Goal: Communication & Community: Answer question/provide support

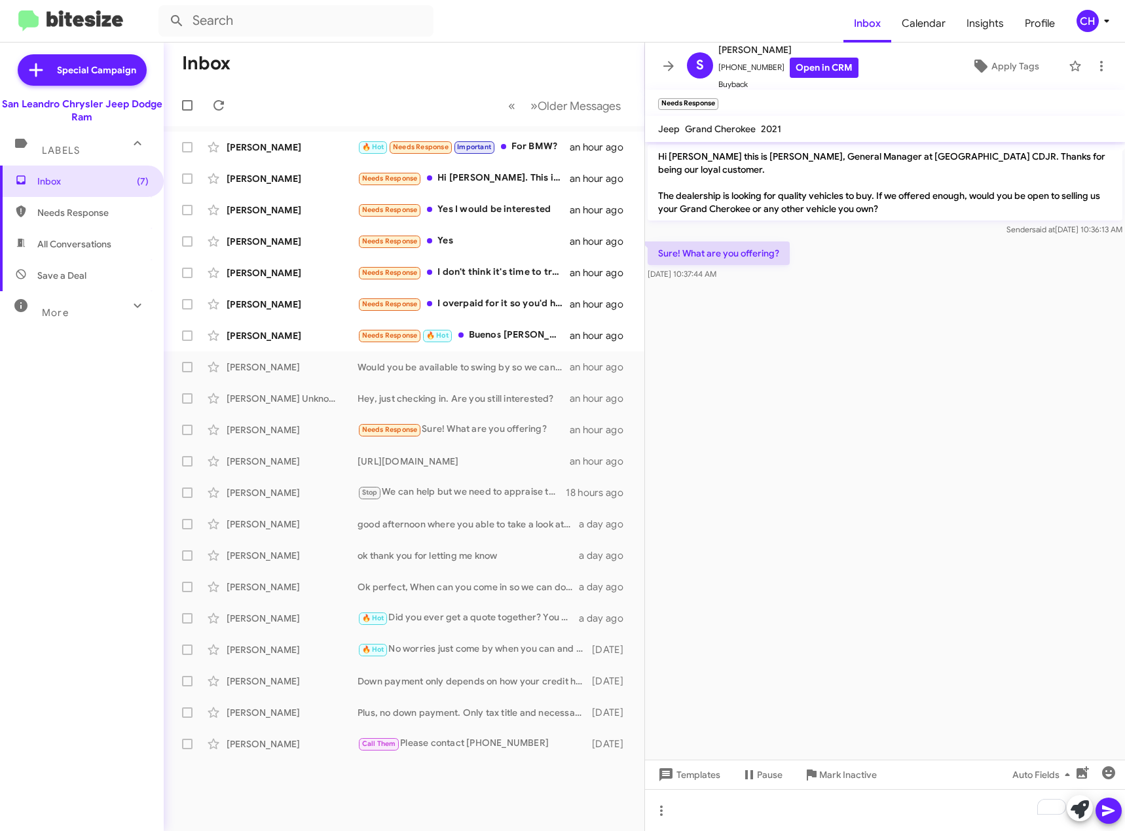
click at [934, 503] on cdk-virtual-scroll-viewport "Hi [PERSON_NAME] this is [PERSON_NAME], General Manager at [GEOGRAPHIC_DATA] CD…" at bounding box center [885, 451] width 480 height 618
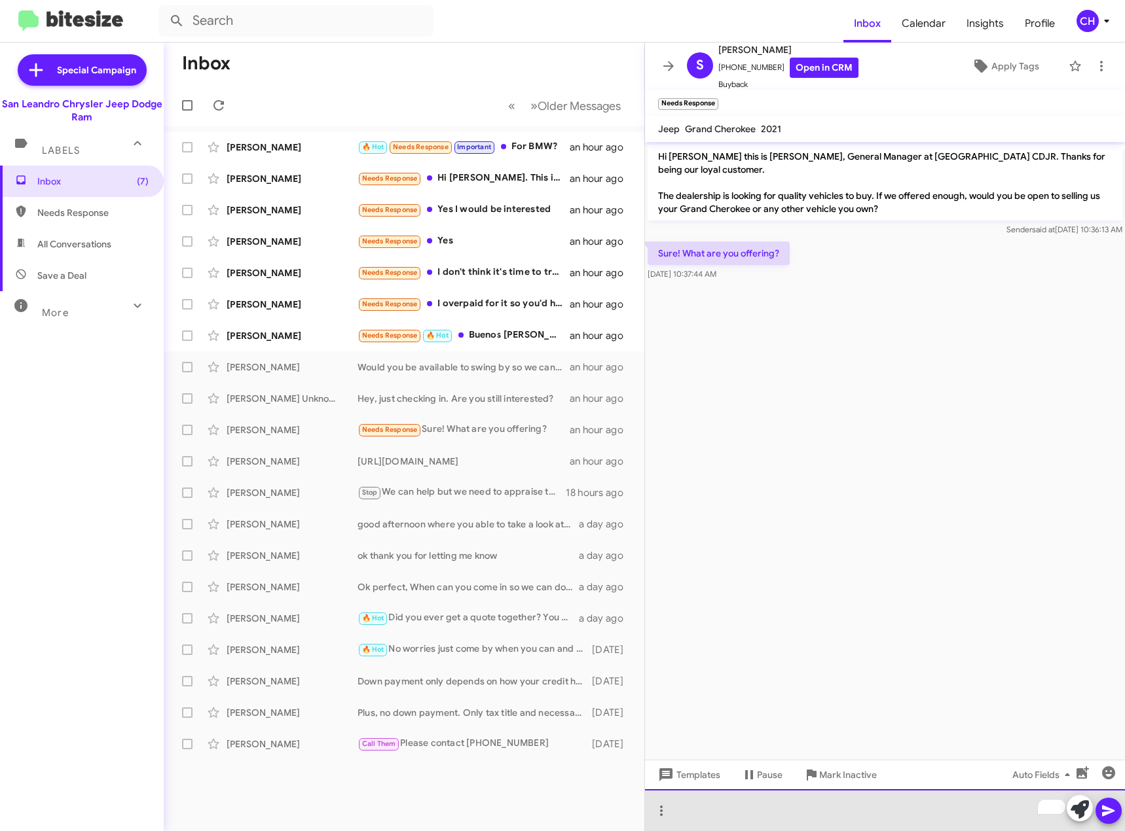
click at [861, 805] on div "To enrich screen reader interactions, please activate Accessibility in Grammarl…" at bounding box center [885, 811] width 480 height 42
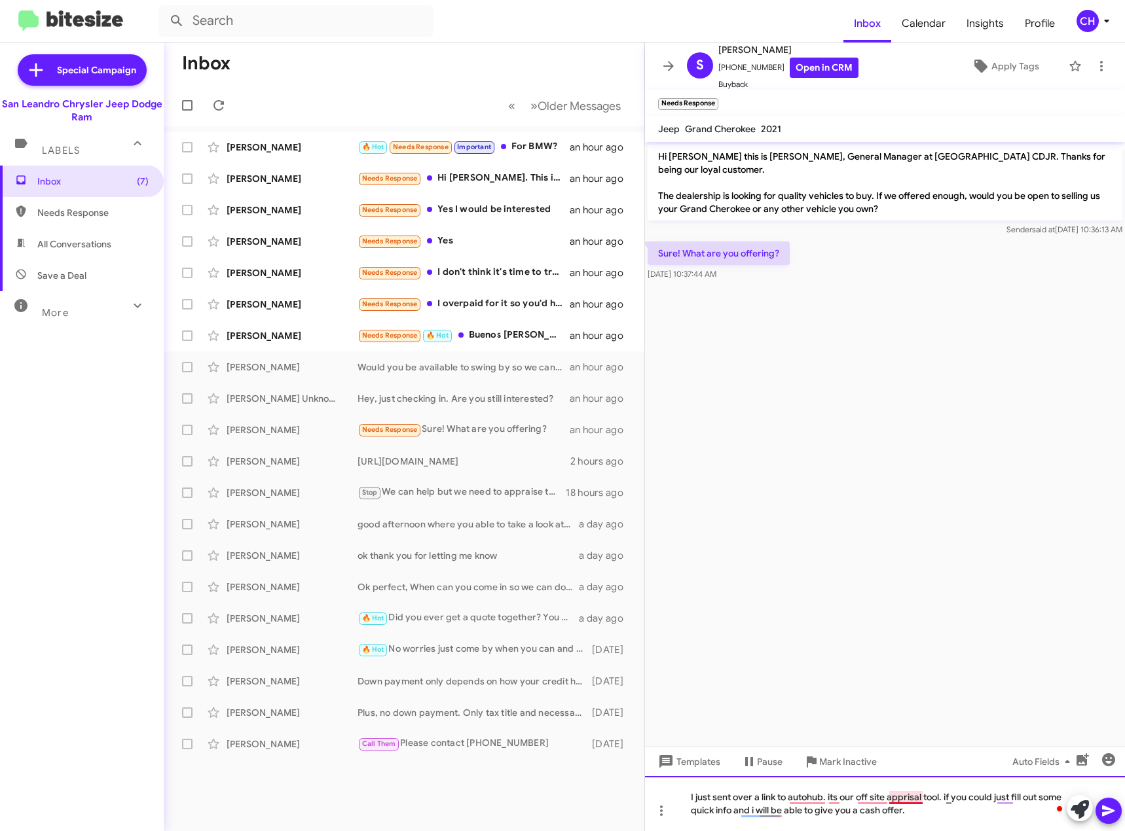
click at [907, 796] on div "I just sent over a link to autohub. its our off site apprisal tool. if you coul…" at bounding box center [885, 803] width 480 height 55
click at [870, 799] on mat-tooltip-component "Mark Inactive" at bounding box center [838, 793] width 69 height 39
click at [881, 799] on div "I just sent over a link to autohub. its our off site appraisal tool. if you cou…" at bounding box center [885, 803] width 480 height 55
click at [1105, 812] on icon at bounding box center [1109, 811] width 16 height 16
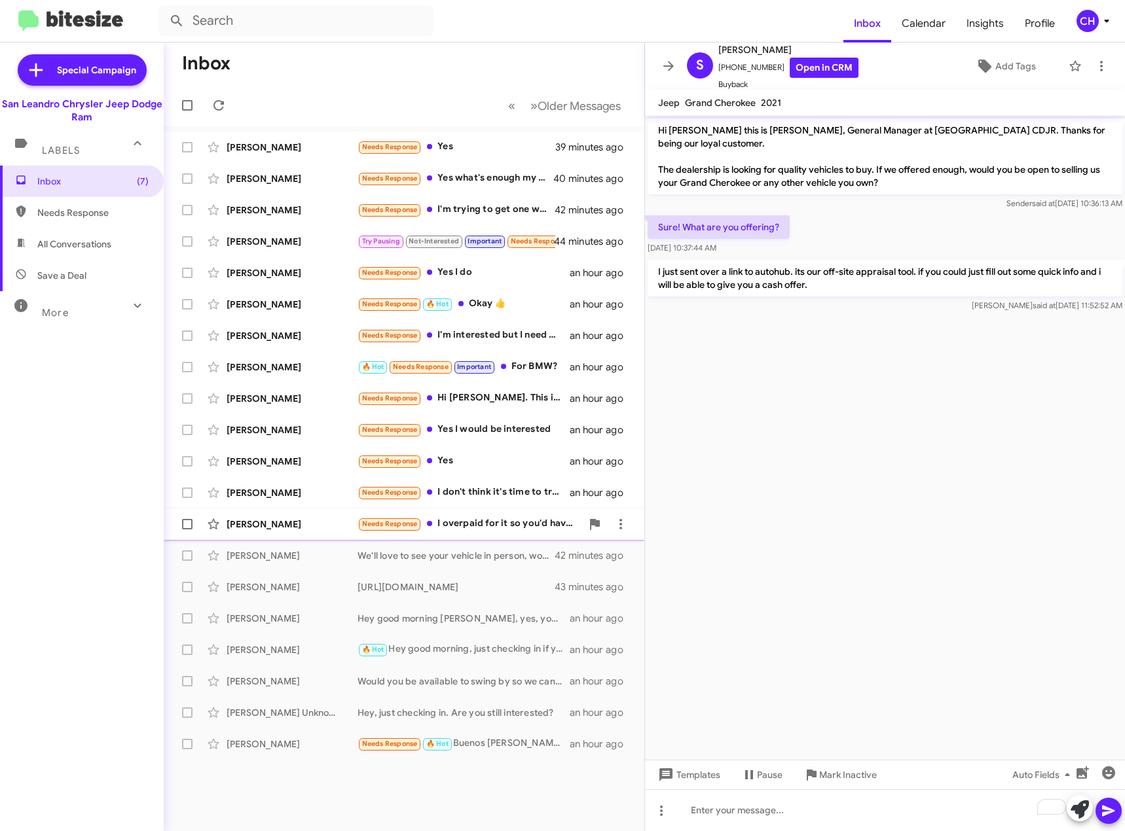
click at [509, 519] on div "Needs Response I overpaid for it so you'd have to offer a good price" at bounding box center [469, 524] width 224 height 15
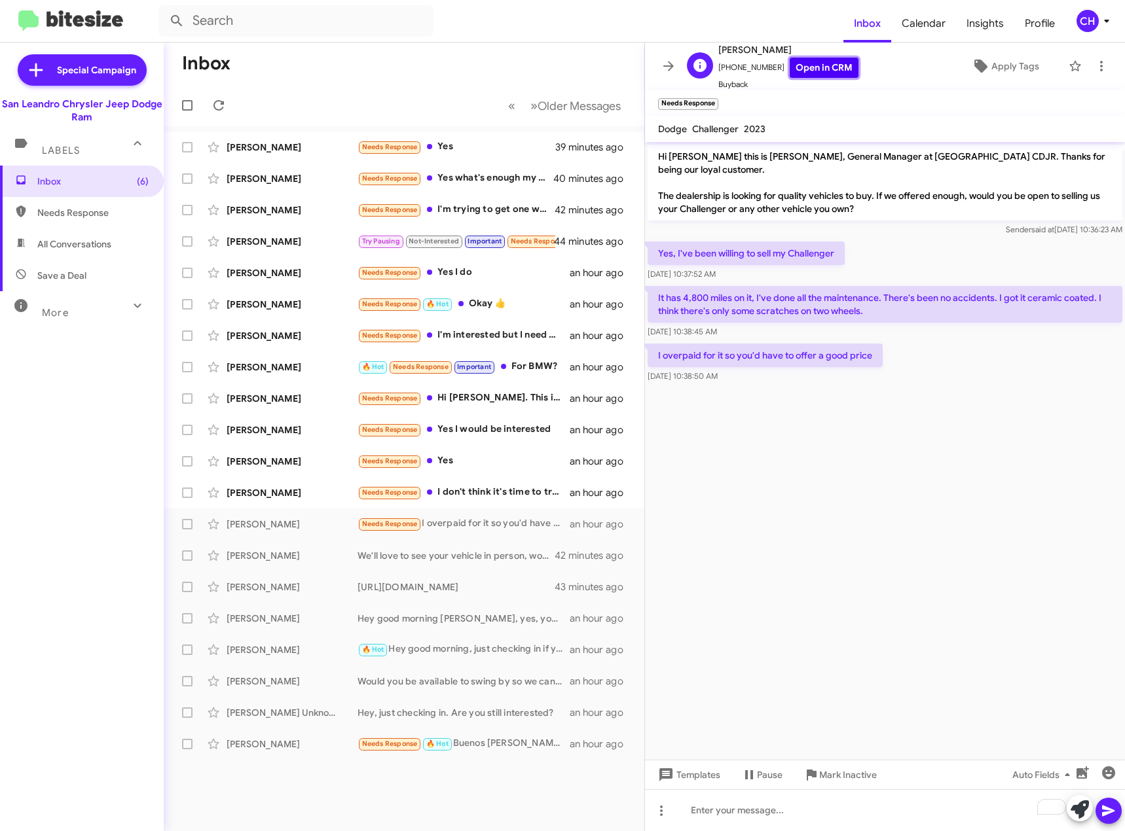
click at [828, 74] on link "Open in CRM" at bounding box center [824, 68] width 69 height 20
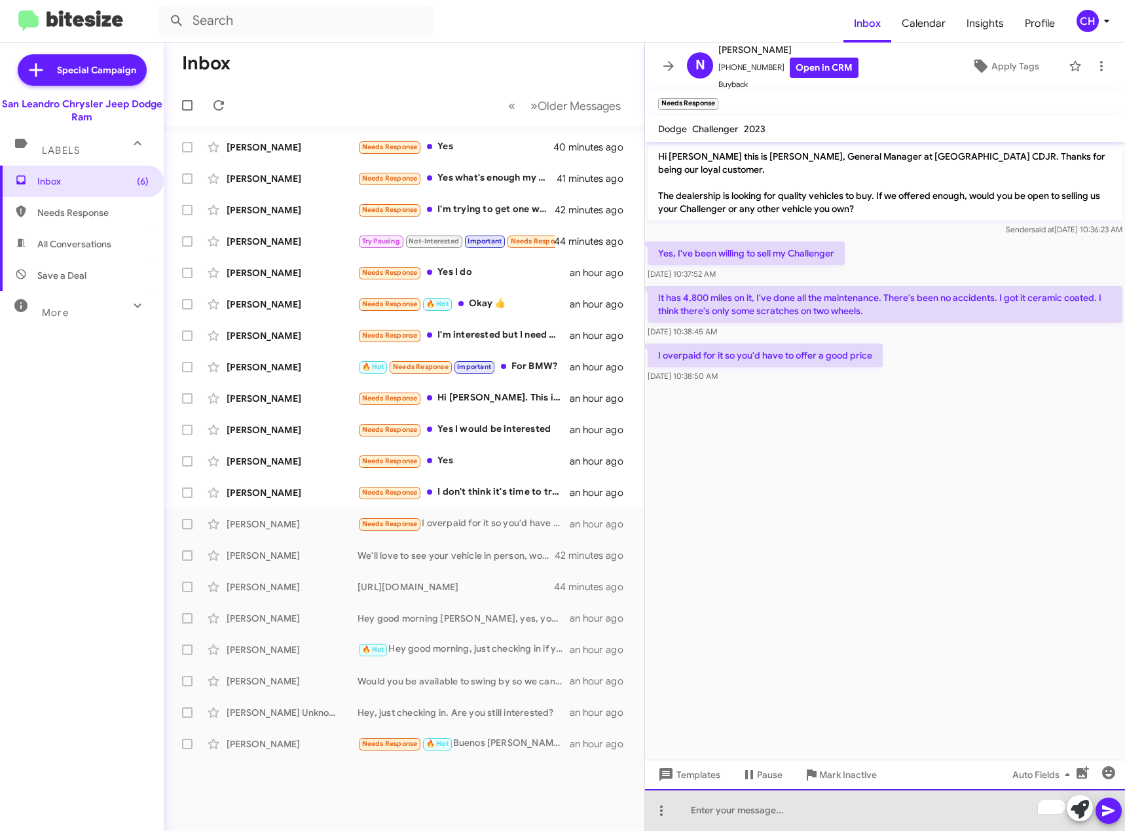
click at [783, 812] on div "To enrich screen reader interactions, please activate Accessibility in Grammarl…" at bounding box center [885, 811] width 480 height 42
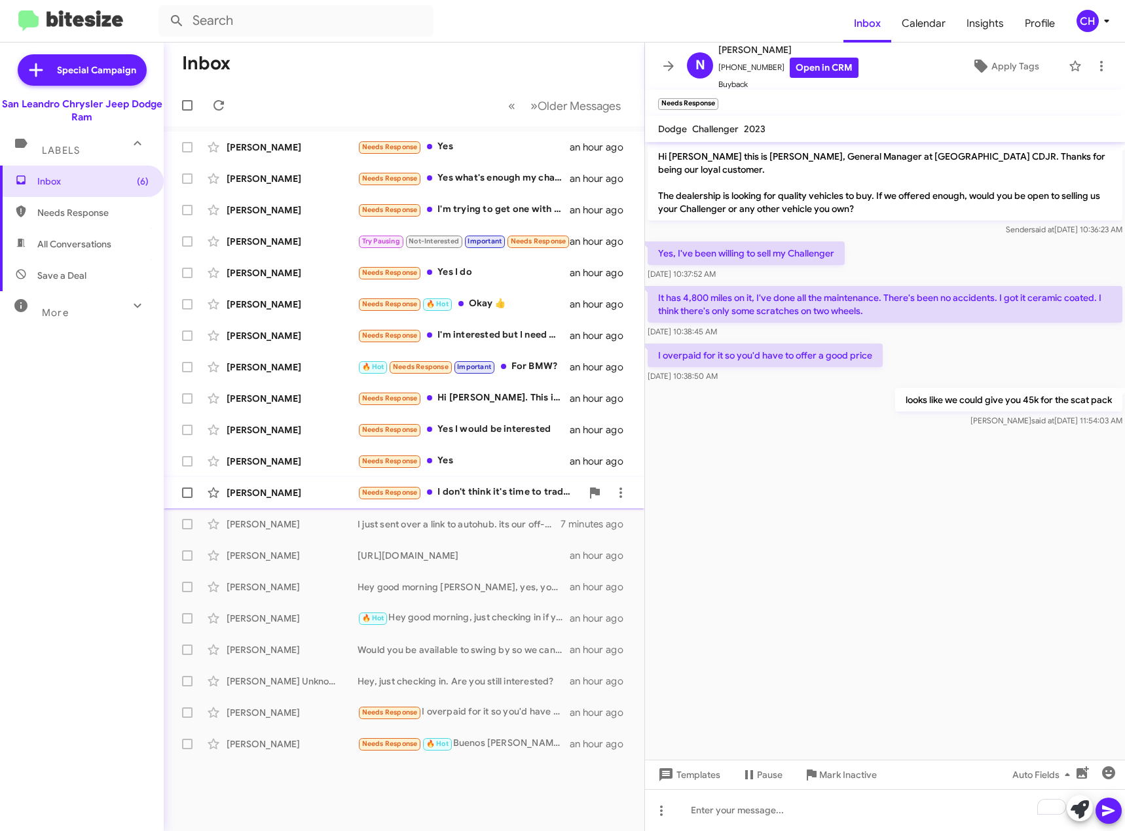
click at [492, 482] on div "[PERSON_NAME] Needs Response I don't think it's time to trade in the economy is…" at bounding box center [404, 493] width 460 height 26
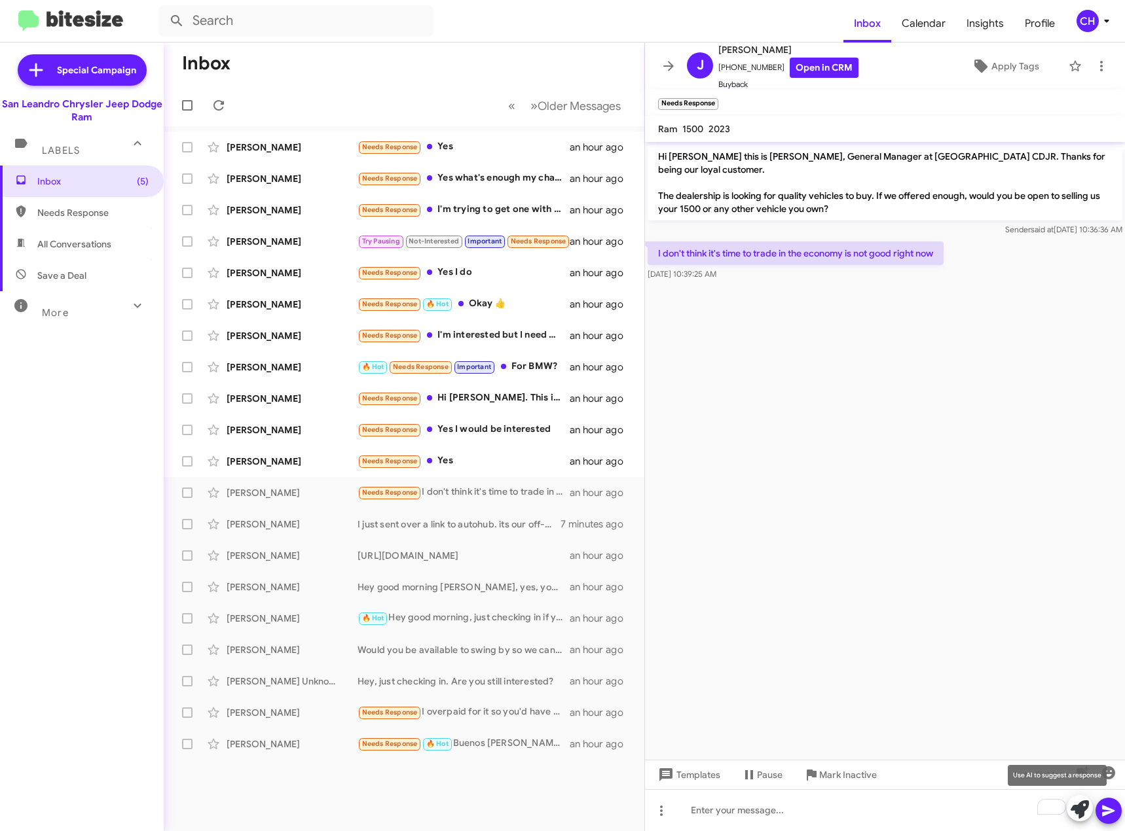
click at [1078, 814] on icon at bounding box center [1079, 810] width 18 height 18
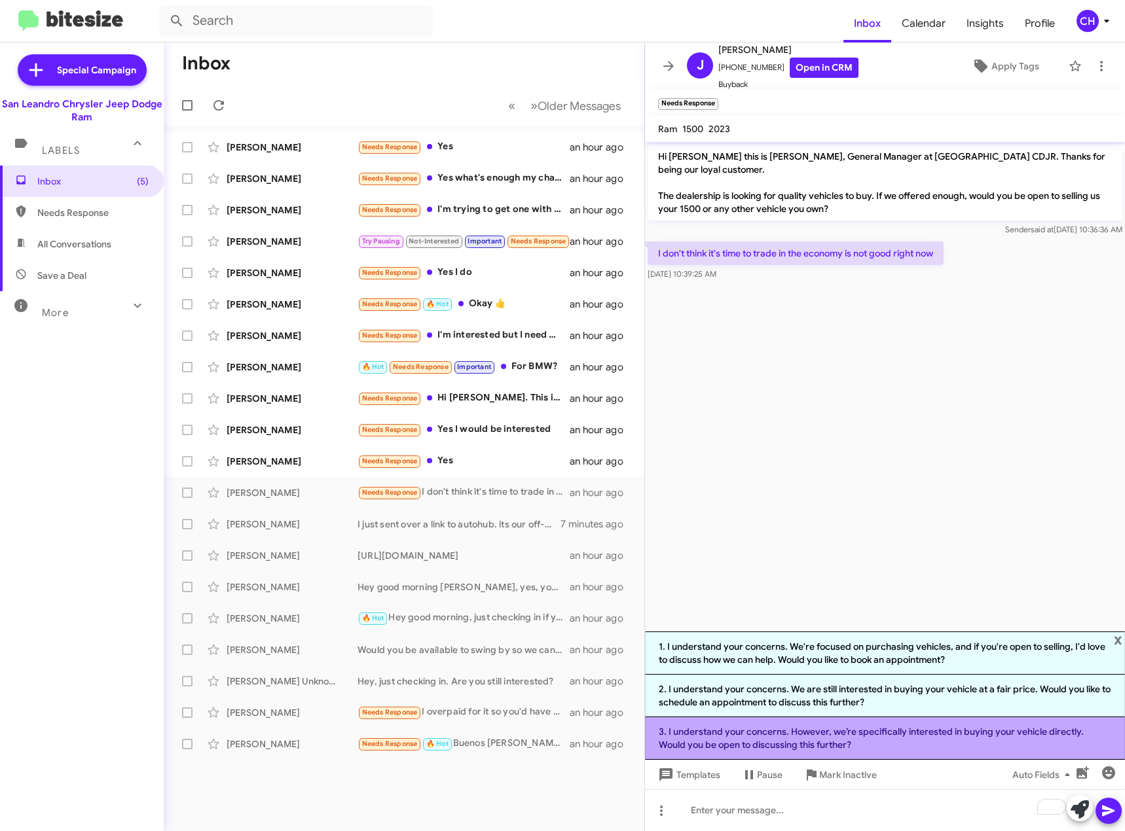
click at [964, 738] on li "3. I understand your concerns. However, we’re specifically interested in buying…" at bounding box center [885, 739] width 480 height 43
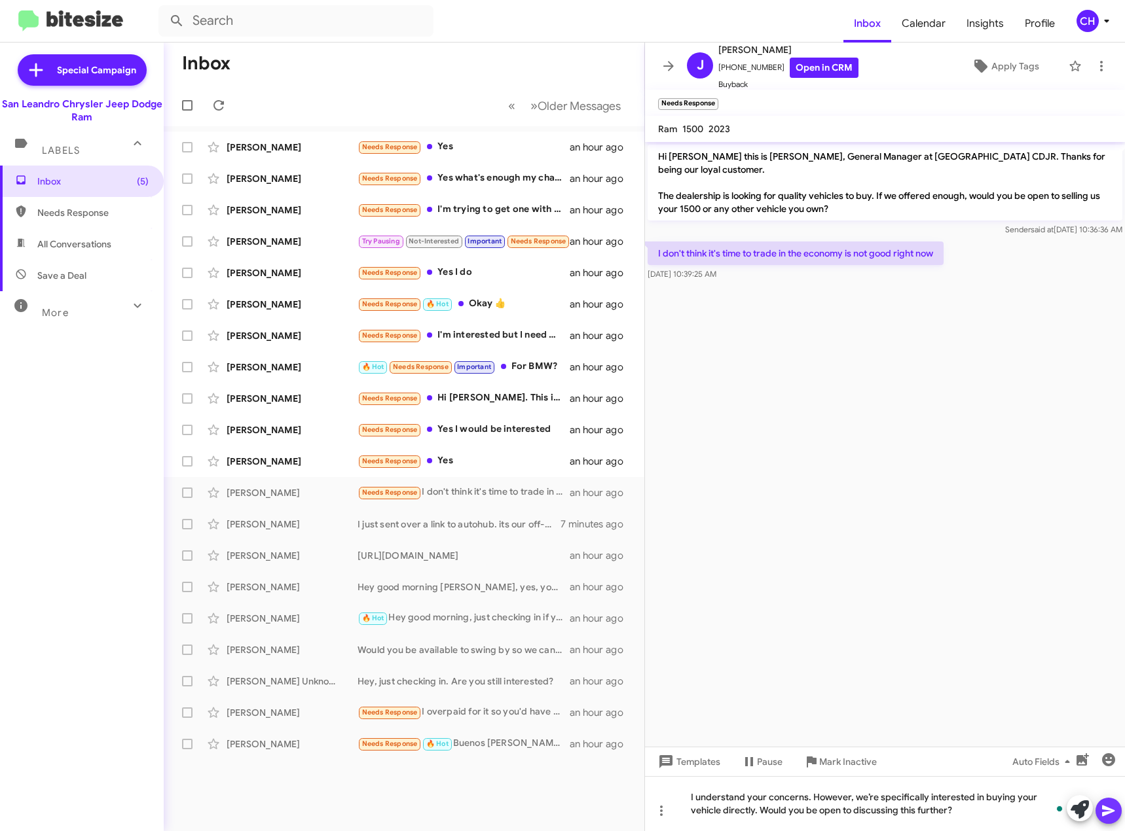
click at [1116, 811] on button at bounding box center [1108, 811] width 26 height 26
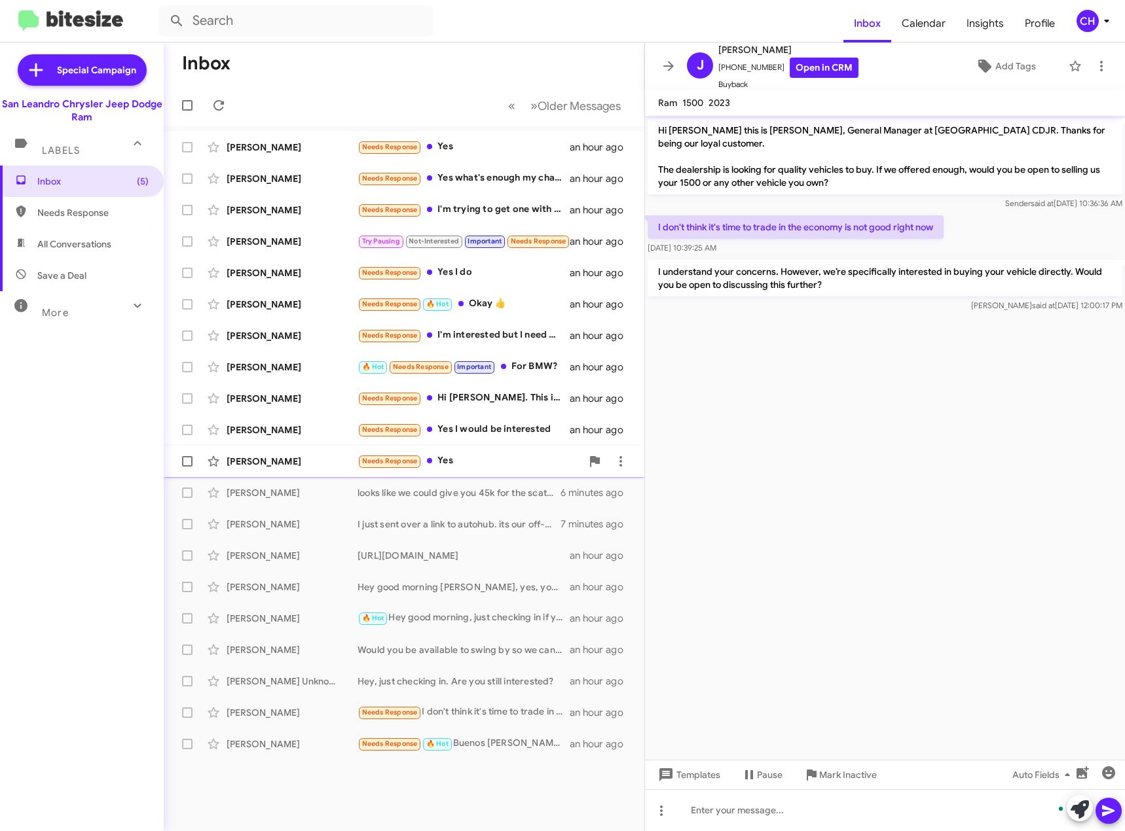
click at [498, 459] on div "Needs Response Yes" at bounding box center [469, 461] width 224 height 15
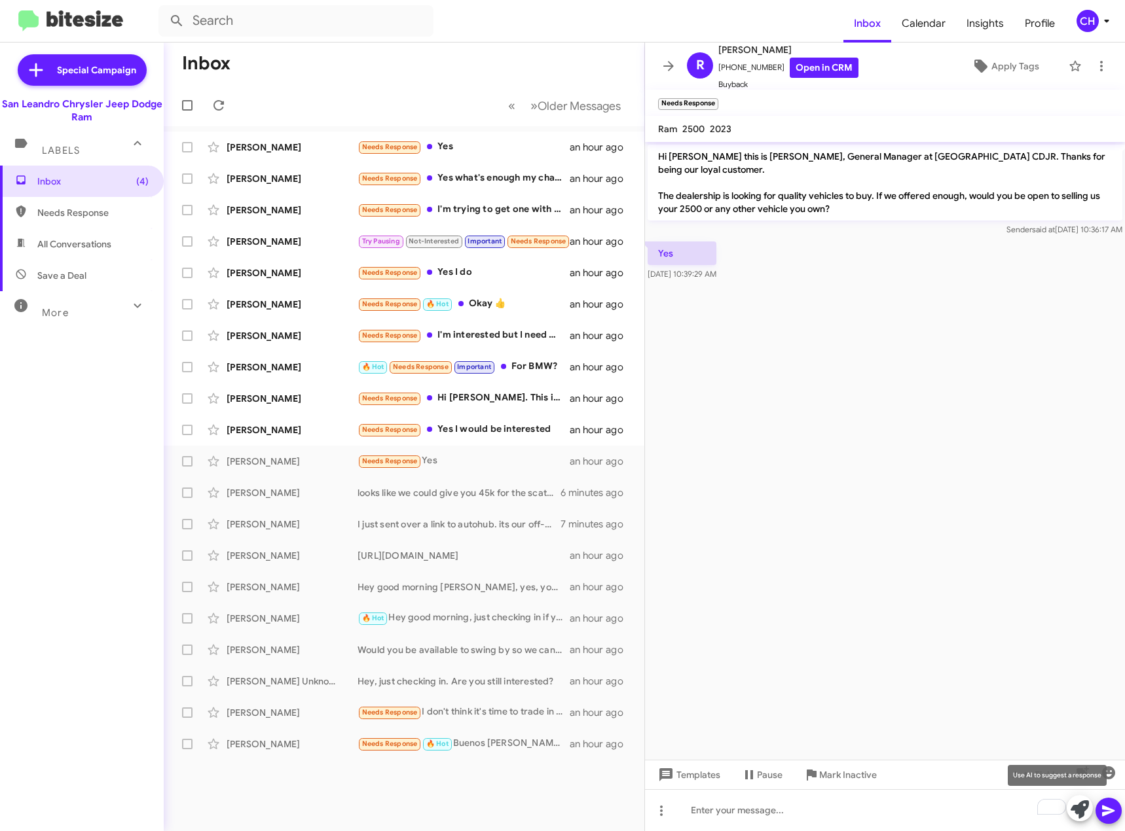
click at [1076, 814] on icon at bounding box center [1079, 810] width 18 height 18
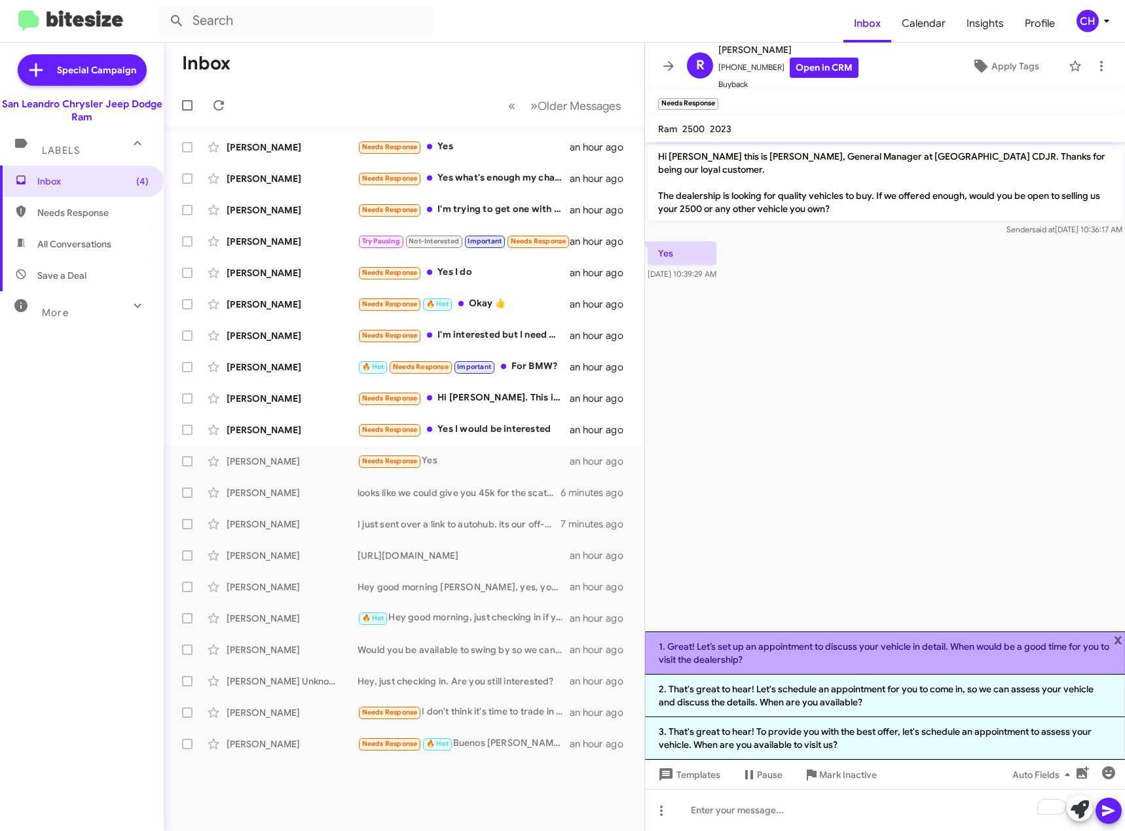
click at [854, 654] on li "1. Great! Let’s set up an appointment to discuss your vehicle in detail. When w…" at bounding box center [885, 653] width 480 height 43
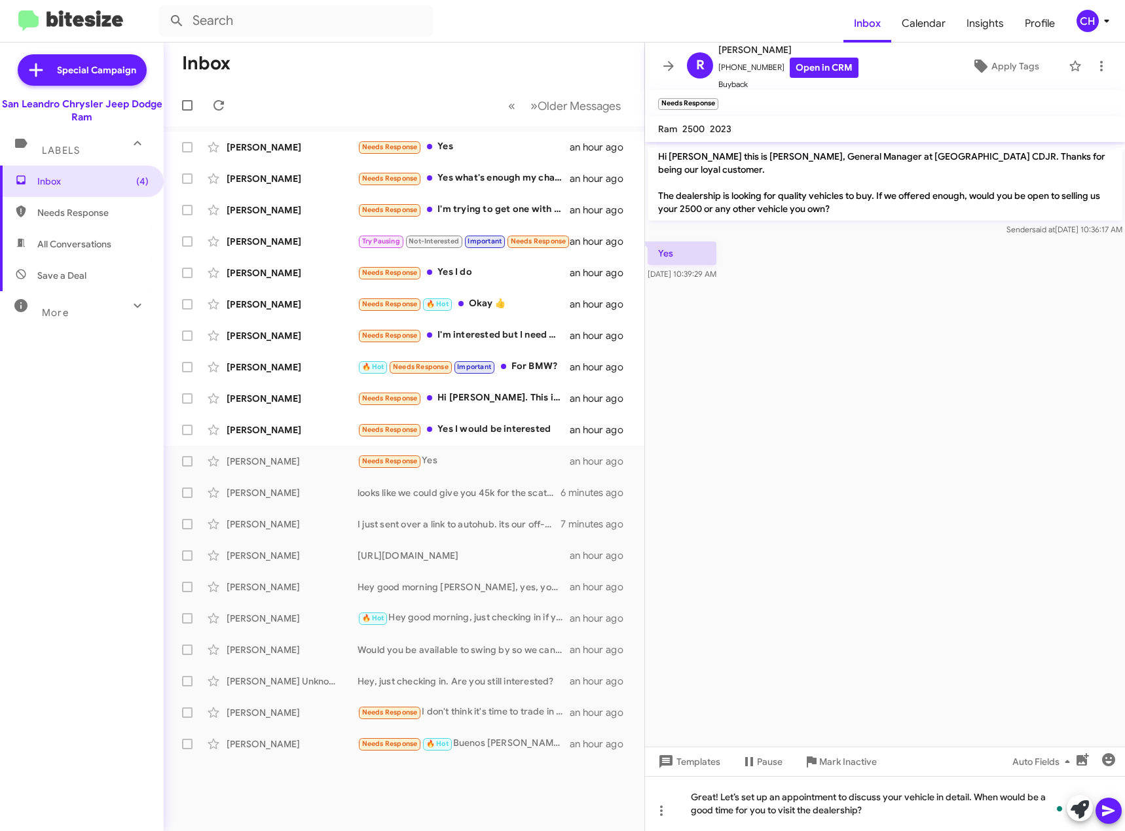
click at [1113, 814] on icon at bounding box center [1109, 811] width 16 height 16
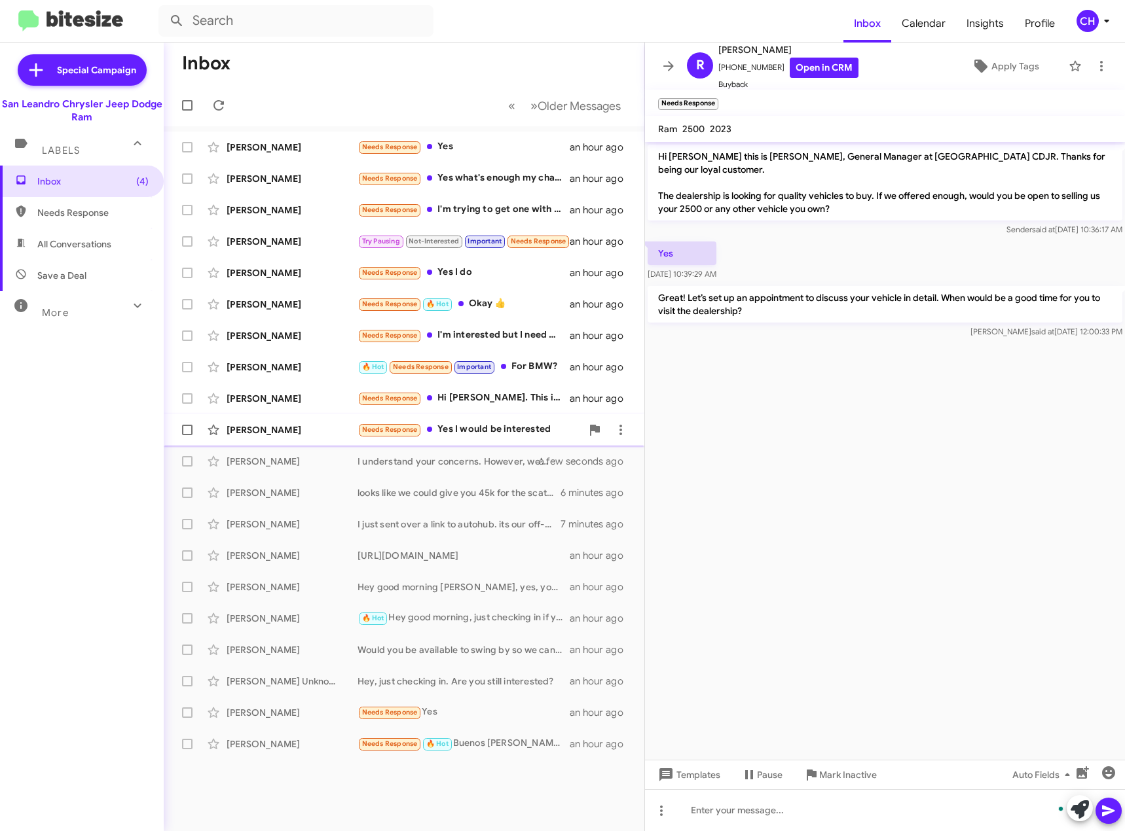
click at [484, 431] on div "Needs Response Yes I would be interested" at bounding box center [469, 429] width 224 height 15
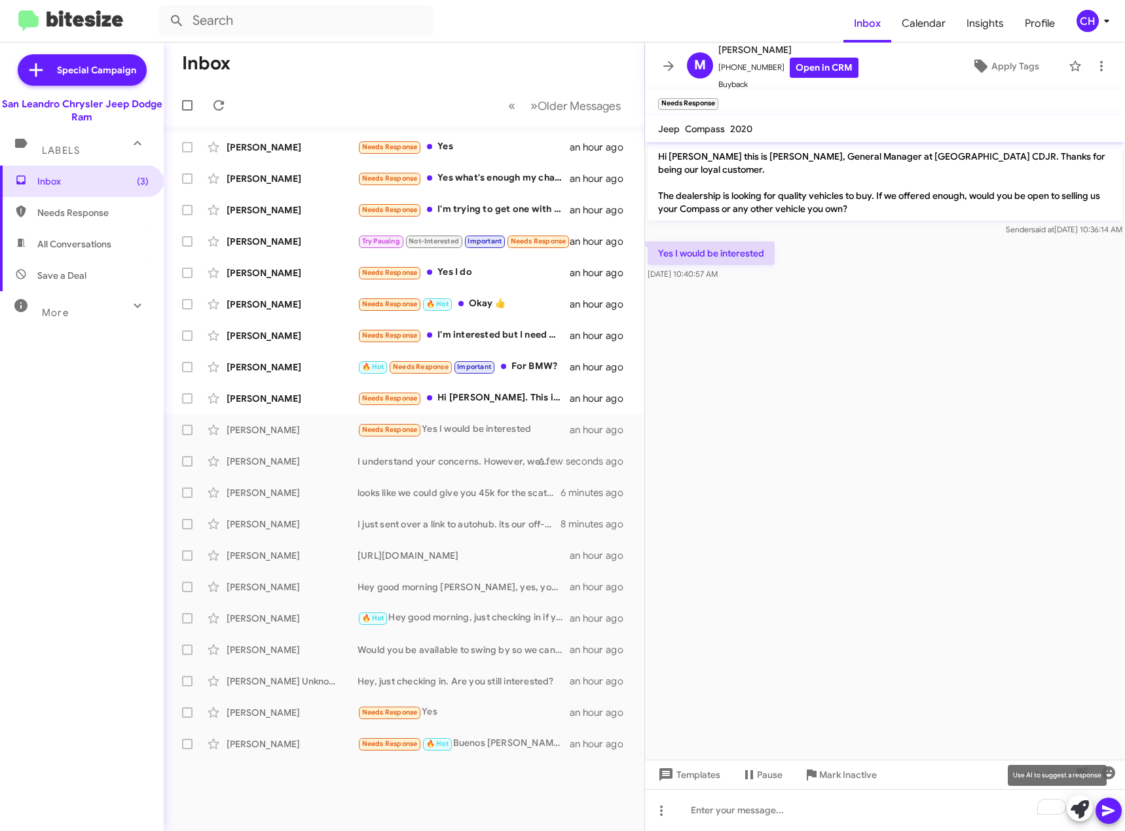
click at [1082, 804] on icon at bounding box center [1079, 810] width 18 height 18
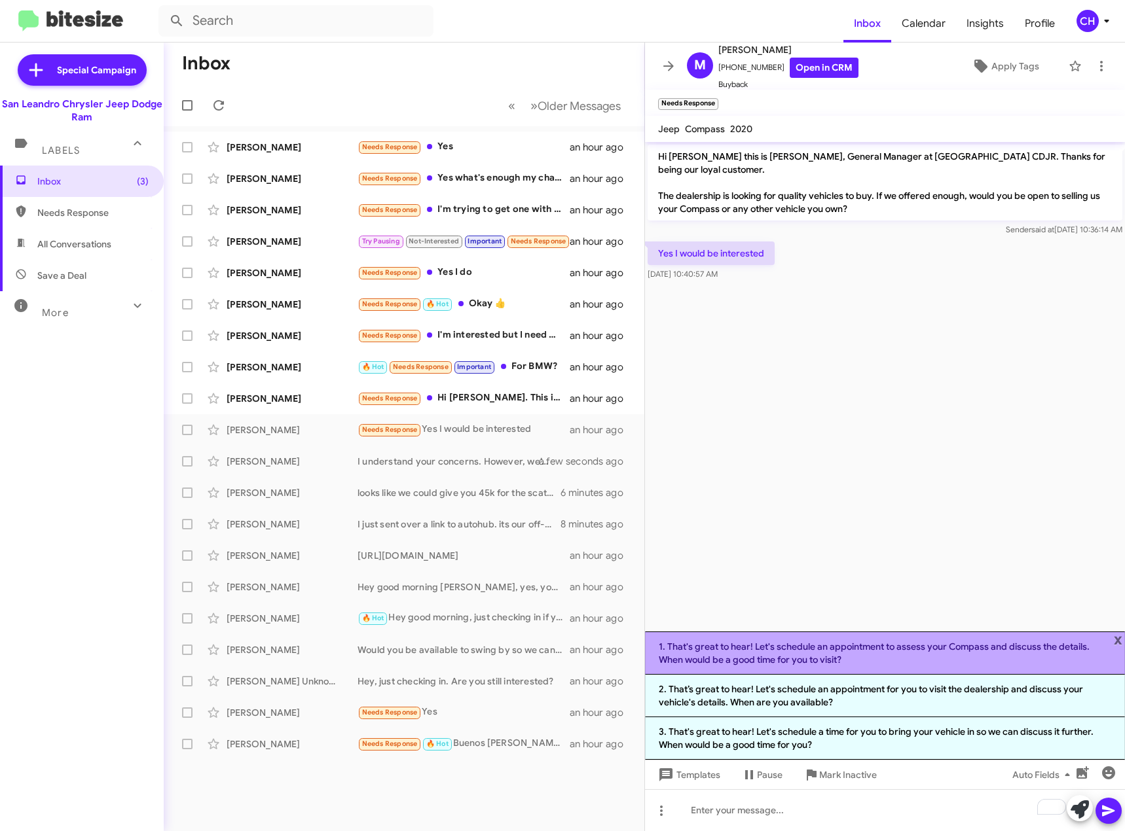
click at [881, 661] on li "1. That's great to hear! Let's schedule an appointment to assess your Compass a…" at bounding box center [885, 653] width 480 height 43
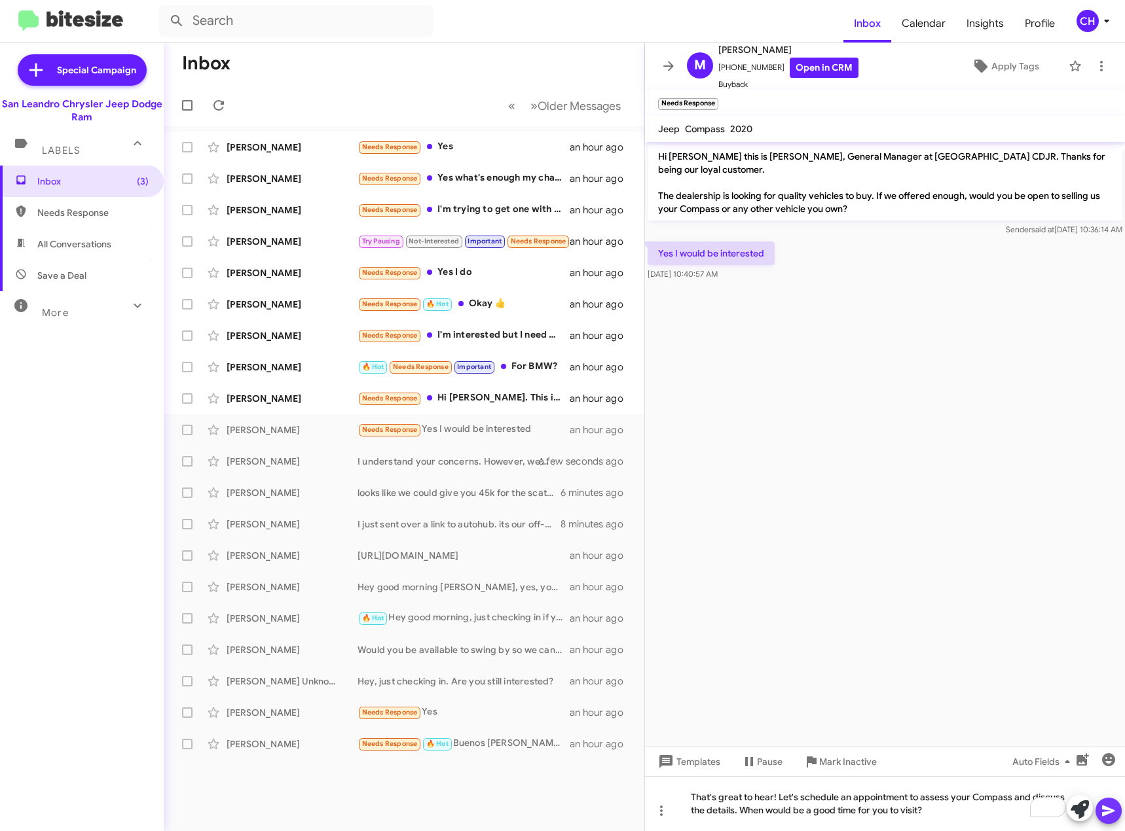
click at [1112, 808] on icon at bounding box center [1109, 811] width 16 height 16
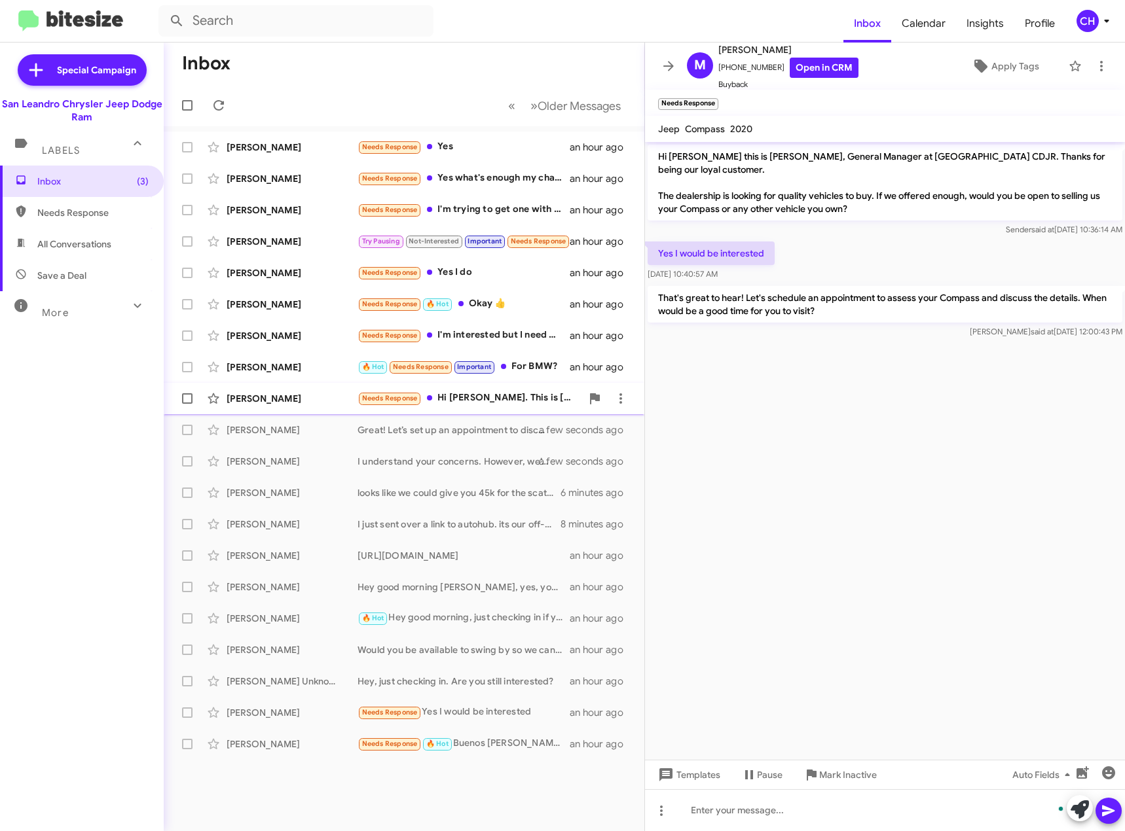
click at [478, 403] on div "Needs Response Hi [PERSON_NAME]. This is [PERSON_NAME], the actual owner of the…" at bounding box center [469, 398] width 224 height 15
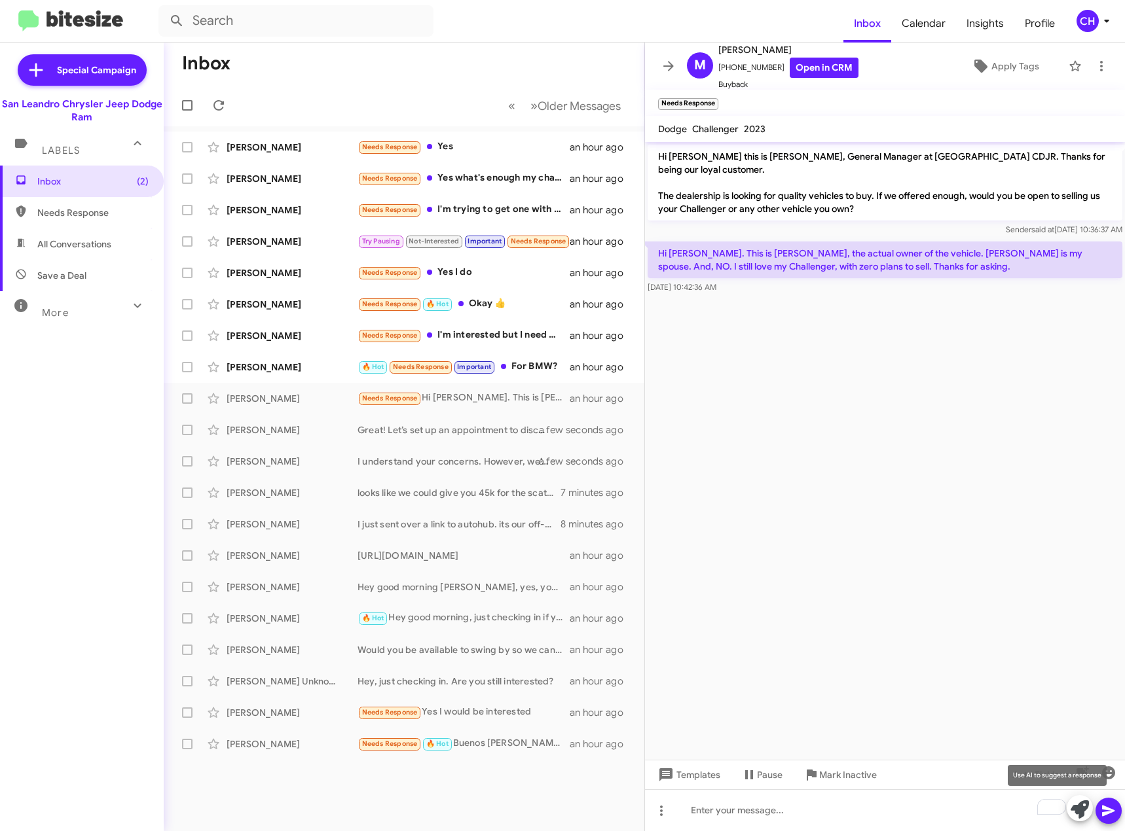
click at [1080, 812] on icon at bounding box center [1079, 810] width 18 height 18
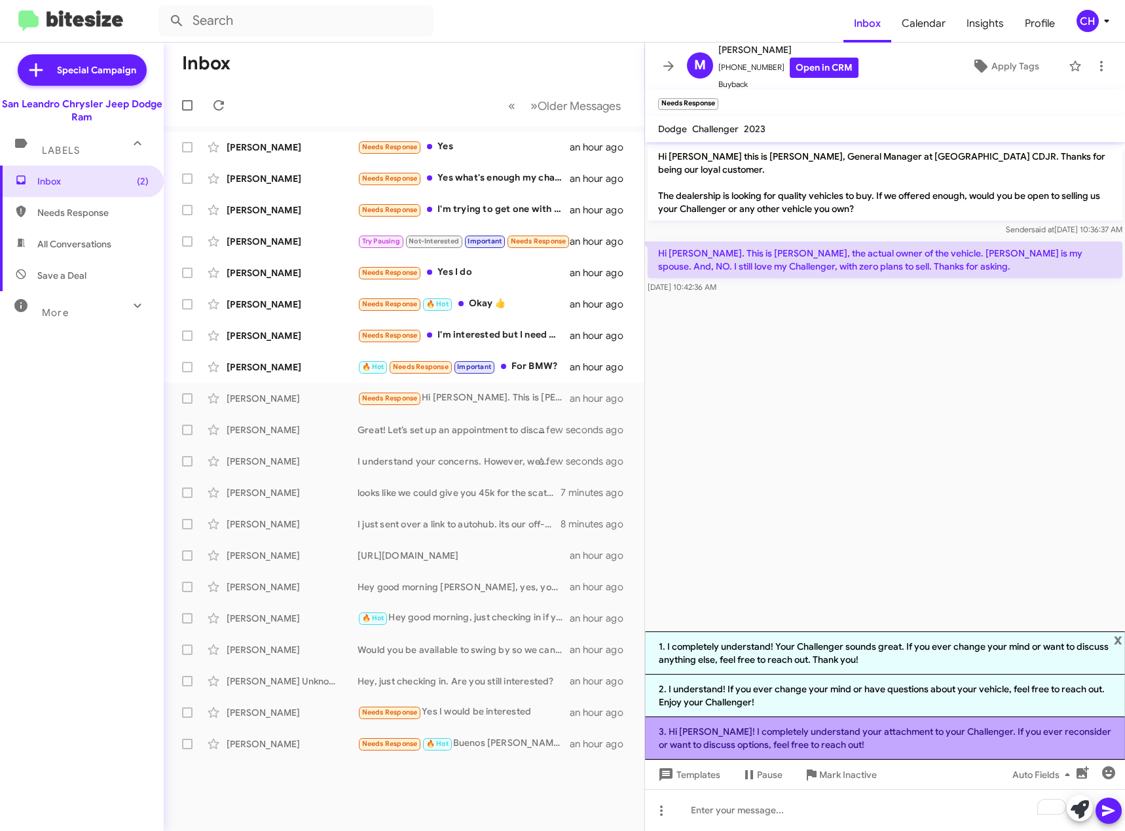
click at [865, 742] on li "3. Hi [PERSON_NAME]! I completely understand your attachment to your Challenger…" at bounding box center [885, 739] width 480 height 43
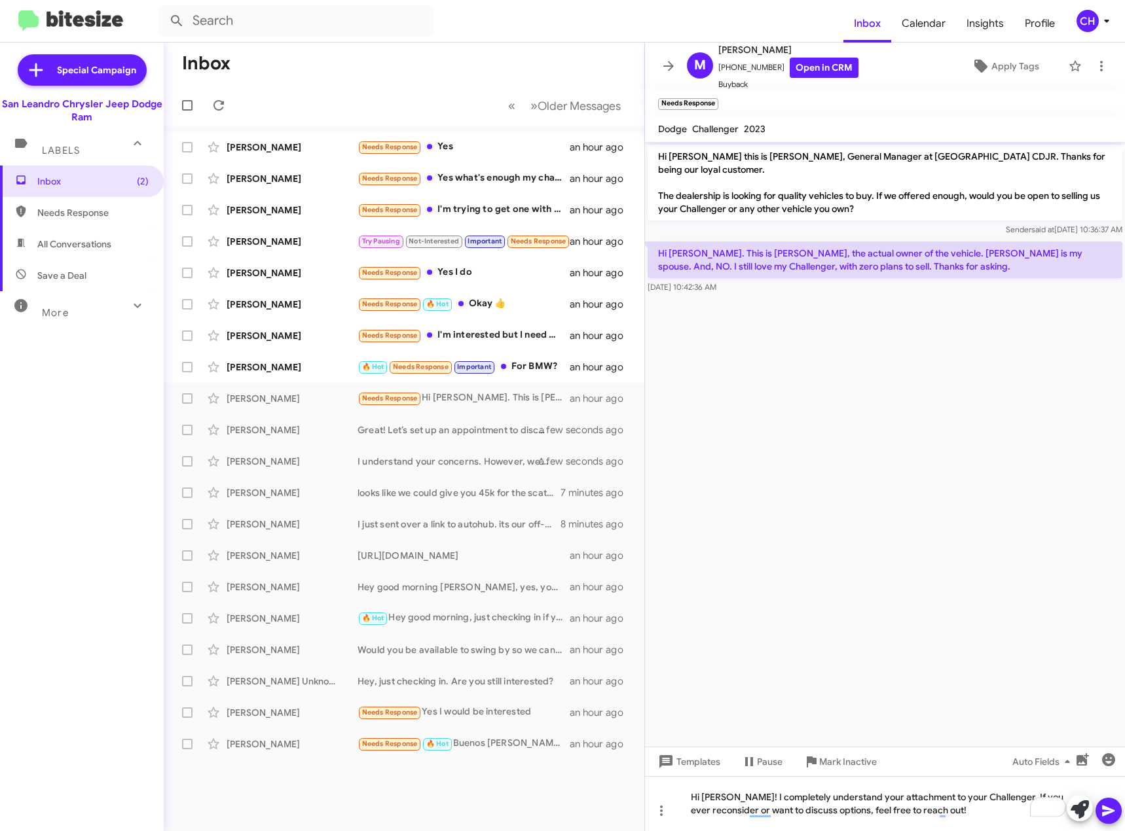
click at [1106, 805] on icon at bounding box center [1109, 811] width 16 height 16
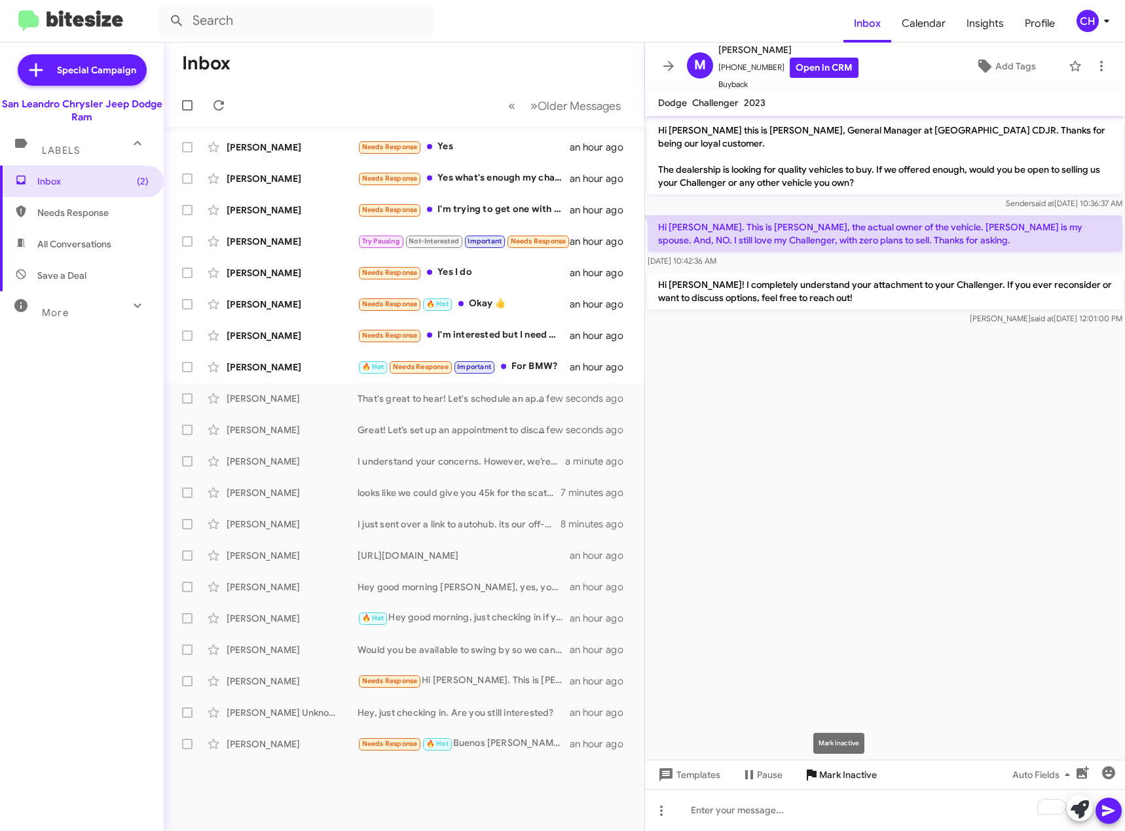
click at [861, 780] on span "Mark Inactive" at bounding box center [848, 775] width 58 height 24
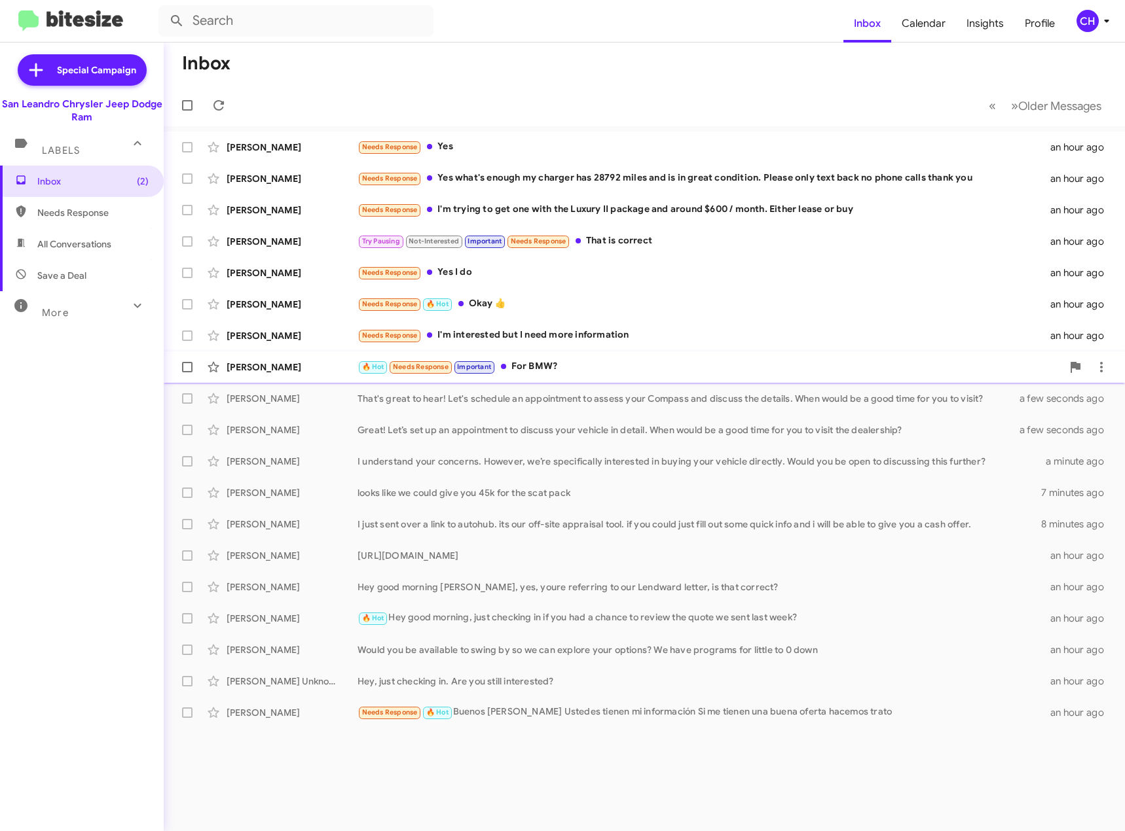
click at [628, 363] on div "🔥 Hot Needs Response Important For BMW?" at bounding box center [709, 366] width 704 height 15
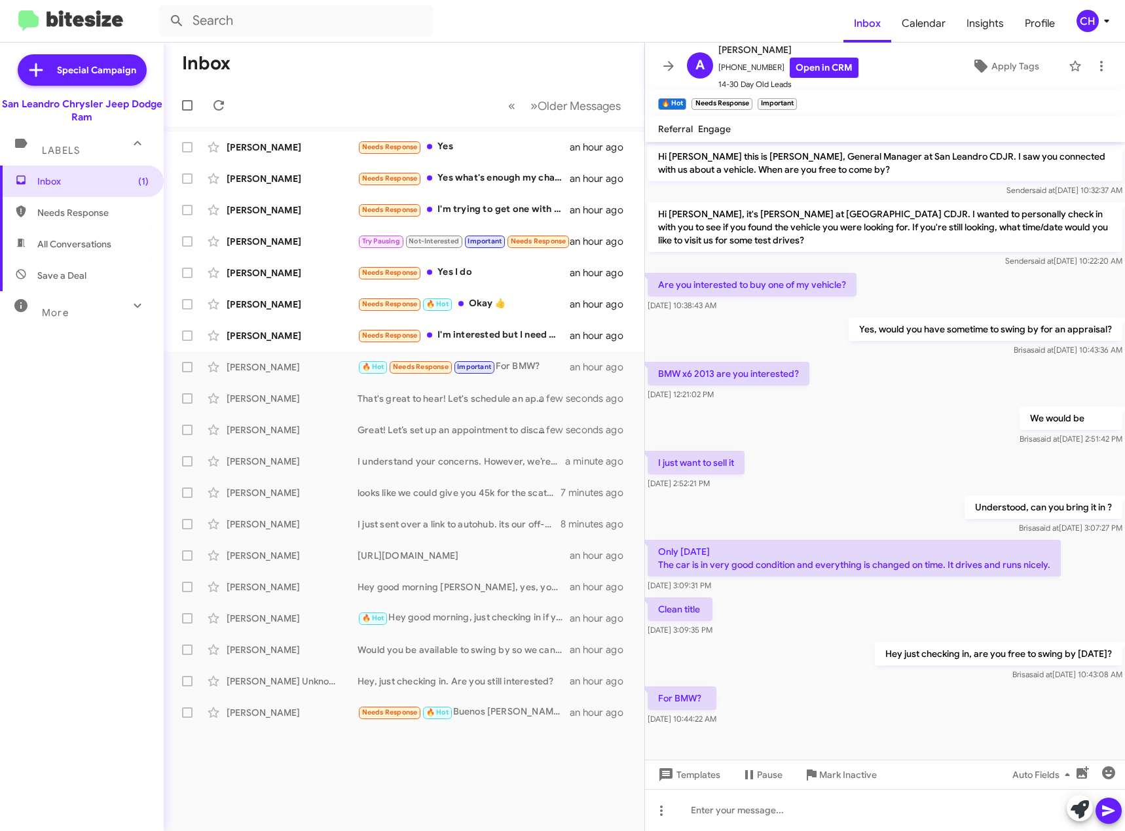
scroll to position [8, 0]
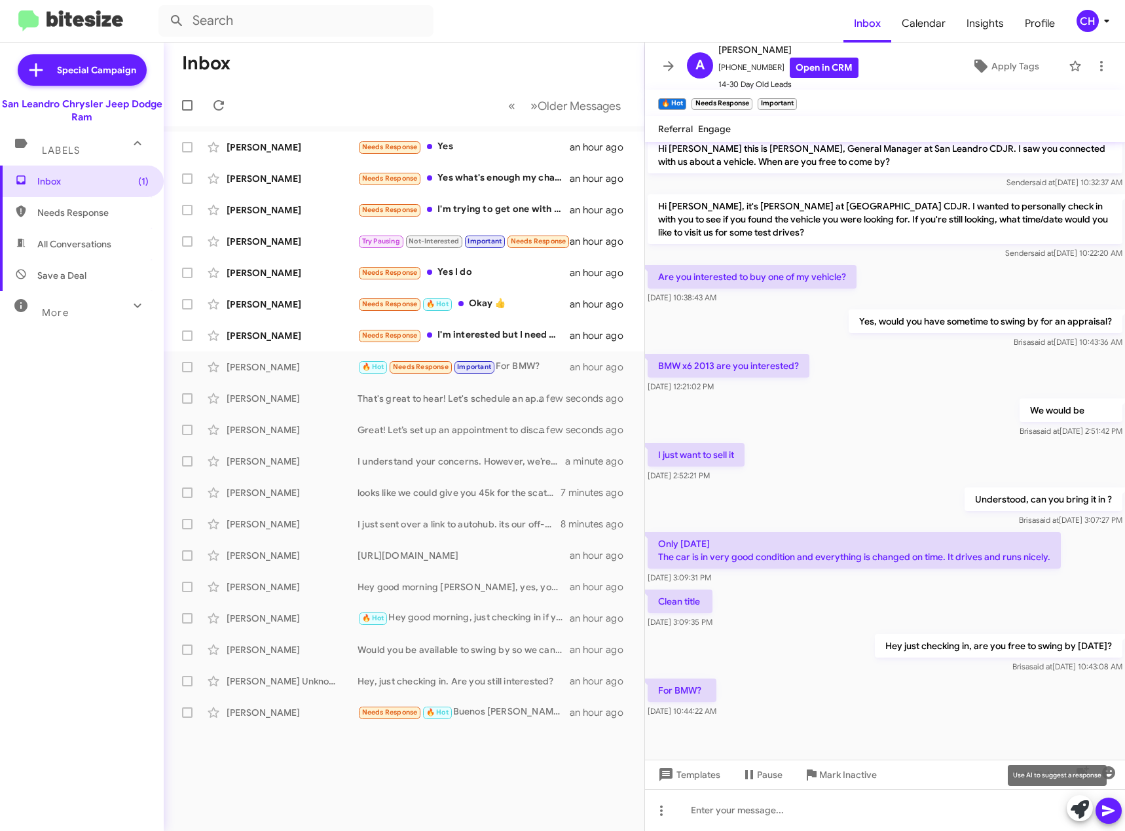
click at [1076, 809] on icon at bounding box center [1079, 810] width 18 height 18
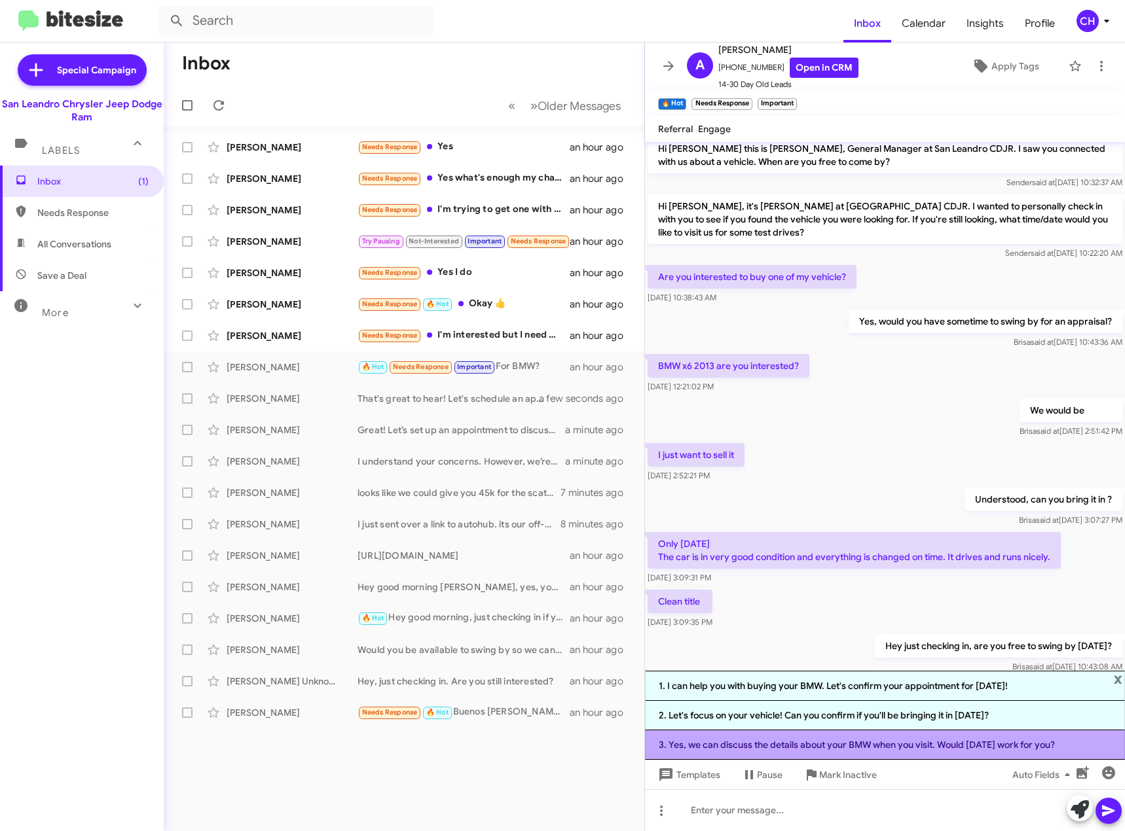
click at [869, 746] on li "3. Yes, we can discuss the details about your BMW when you visit. Would [DATE] …" at bounding box center [885, 745] width 480 height 29
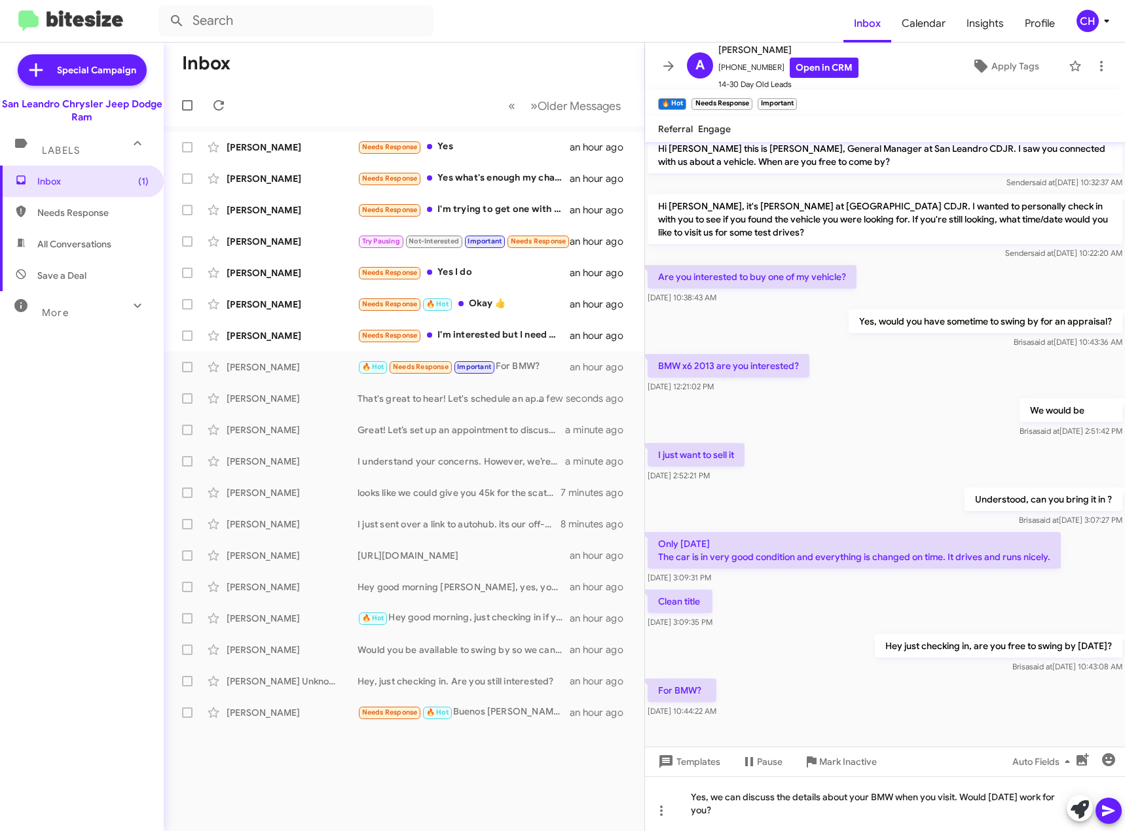
click at [1098, 810] on button at bounding box center [1108, 811] width 26 height 26
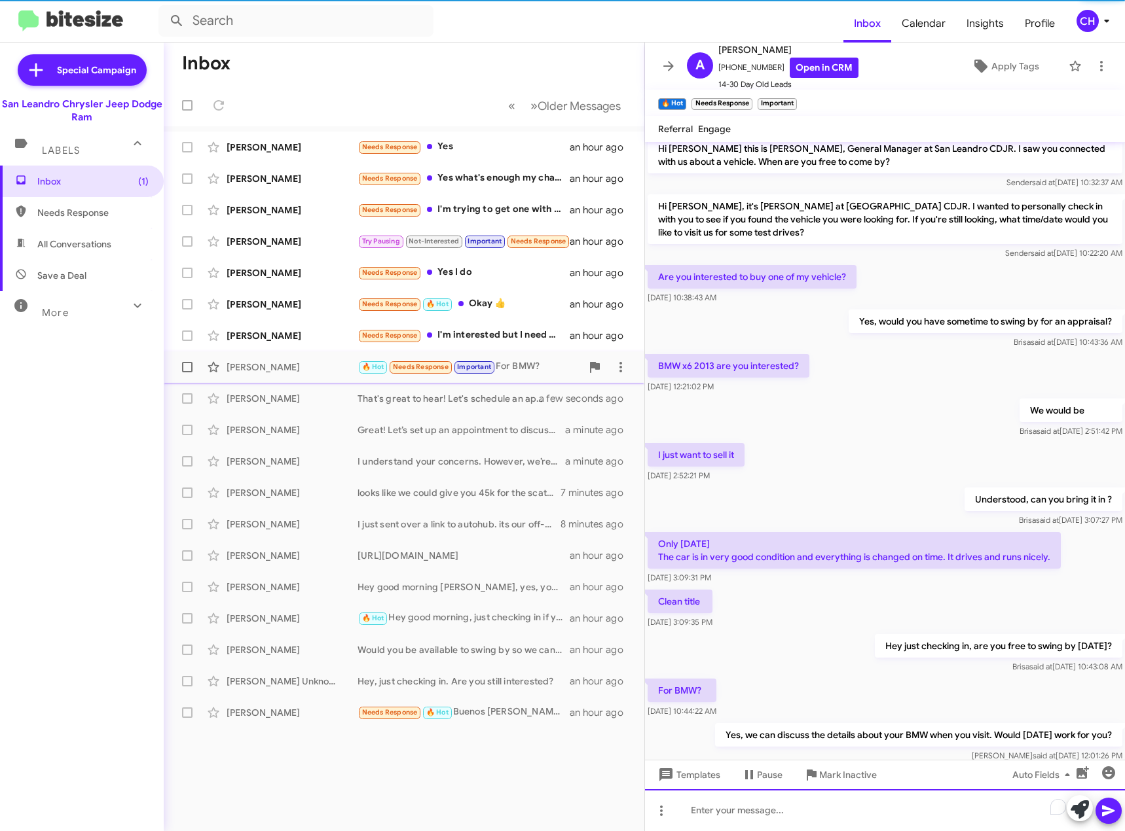
scroll to position [56, 0]
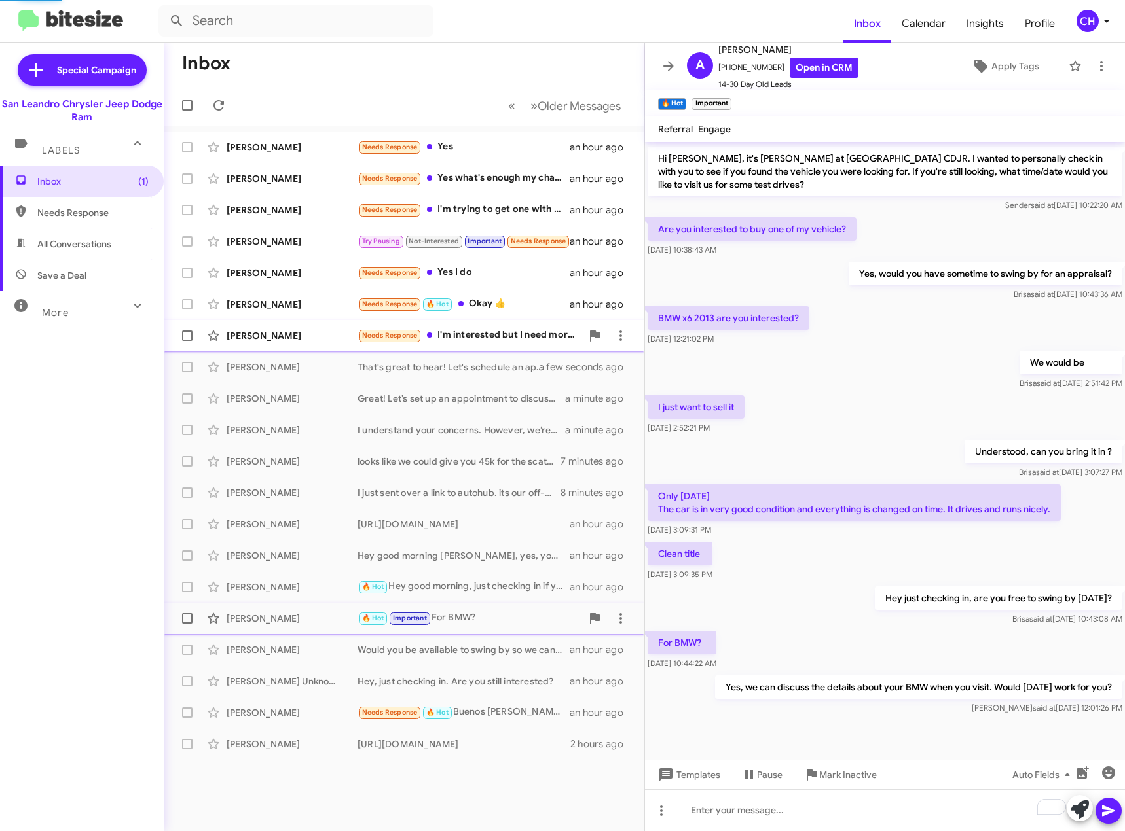
click at [492, 331] on div "Needs Response I'm interested but I need more information" at bounding box center [469, 335] width 224 height 15
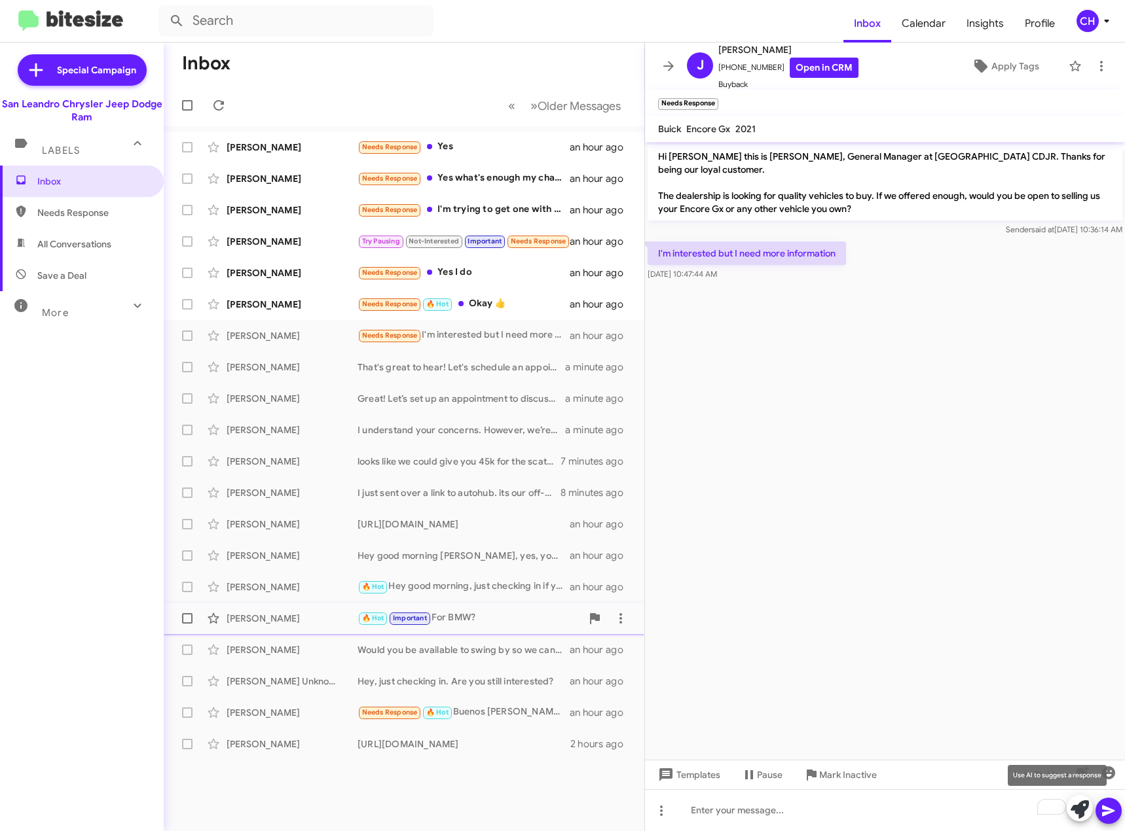
click at [1088, 809] on icon at bounding box center [1079, 810] width 18 height 18
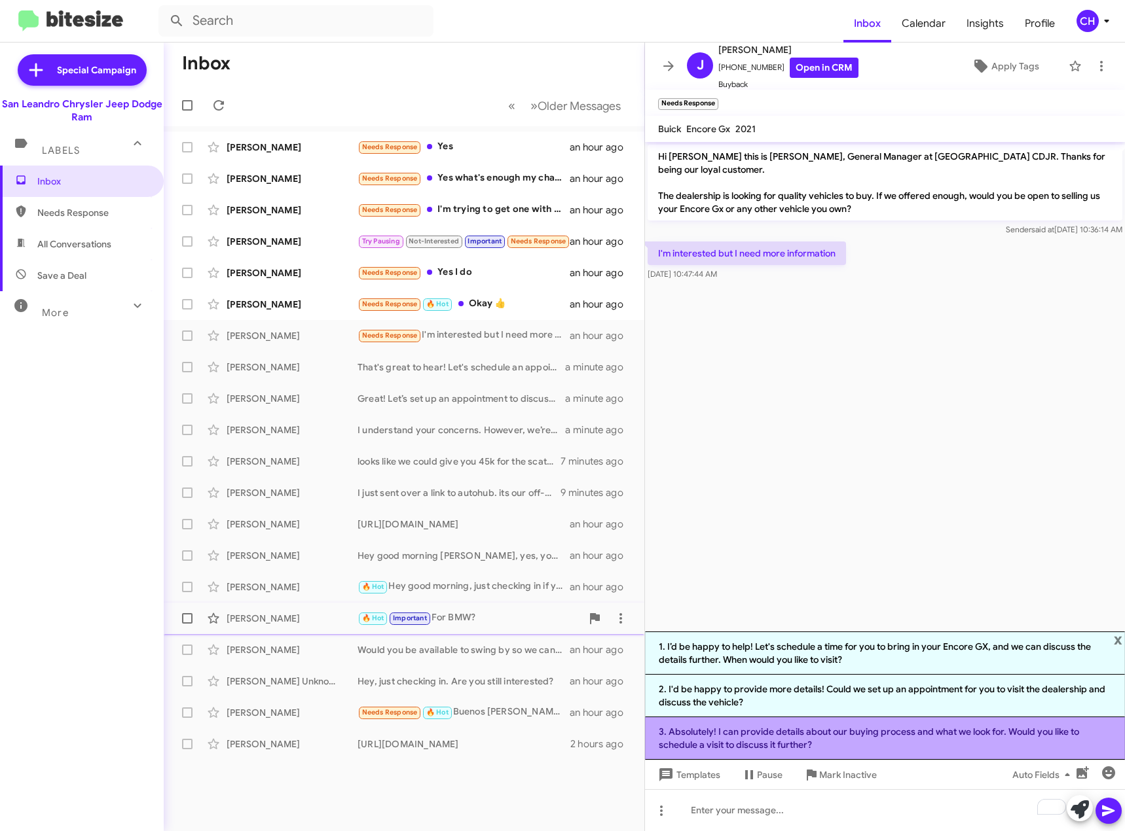
click at [926, 735] on li "3. Absolutely! I can provide details about our buying process and what we look …" at bounding box center [885, 739] width 480 height 43
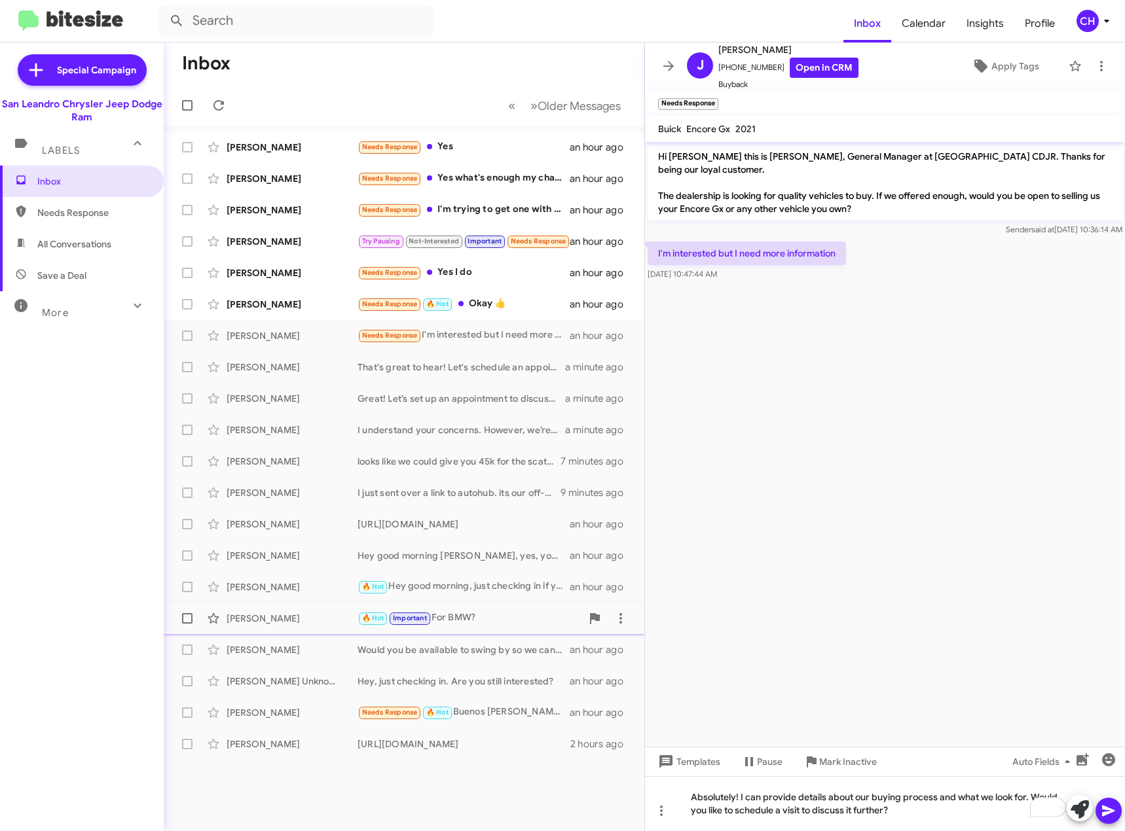
click at [1106, 813] on icon at bounding box center [1108, 811] width 12 height 11
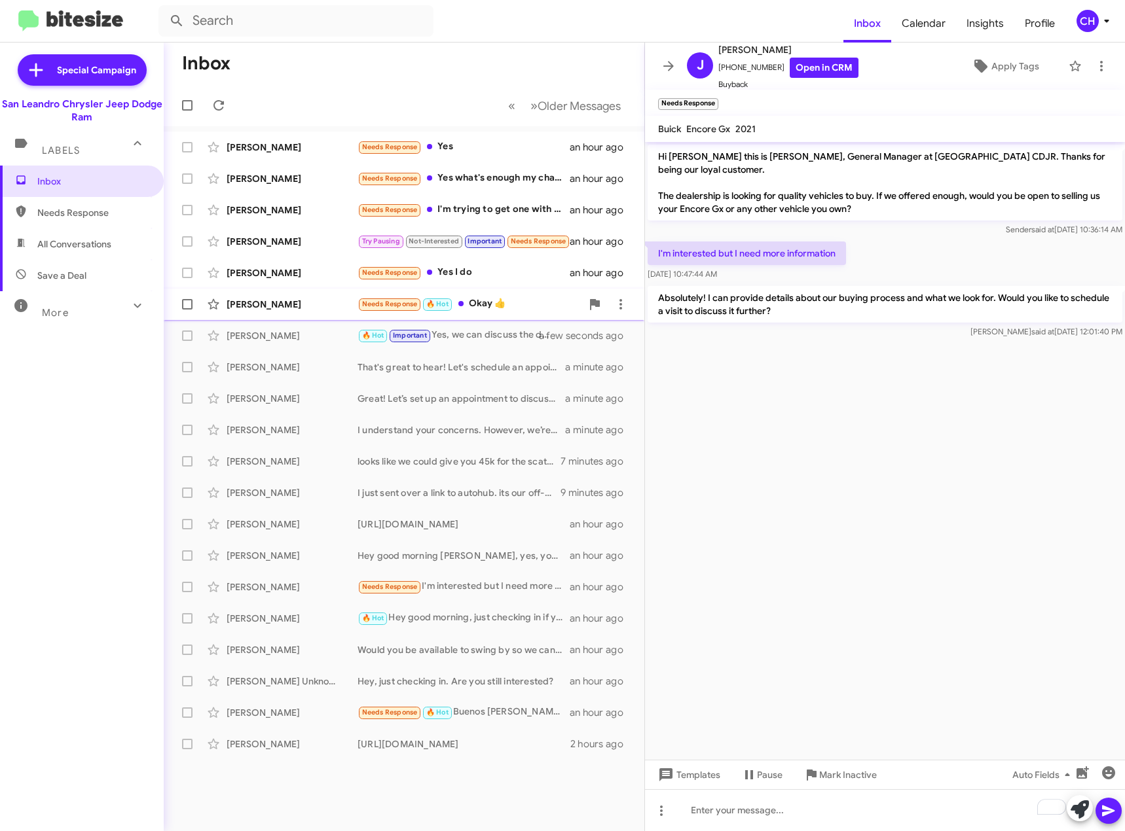
click at [517, 300] on div "Needs Response 🔥 Hot Okay 👍" at bounding box center [469, 304] width 224 height 15
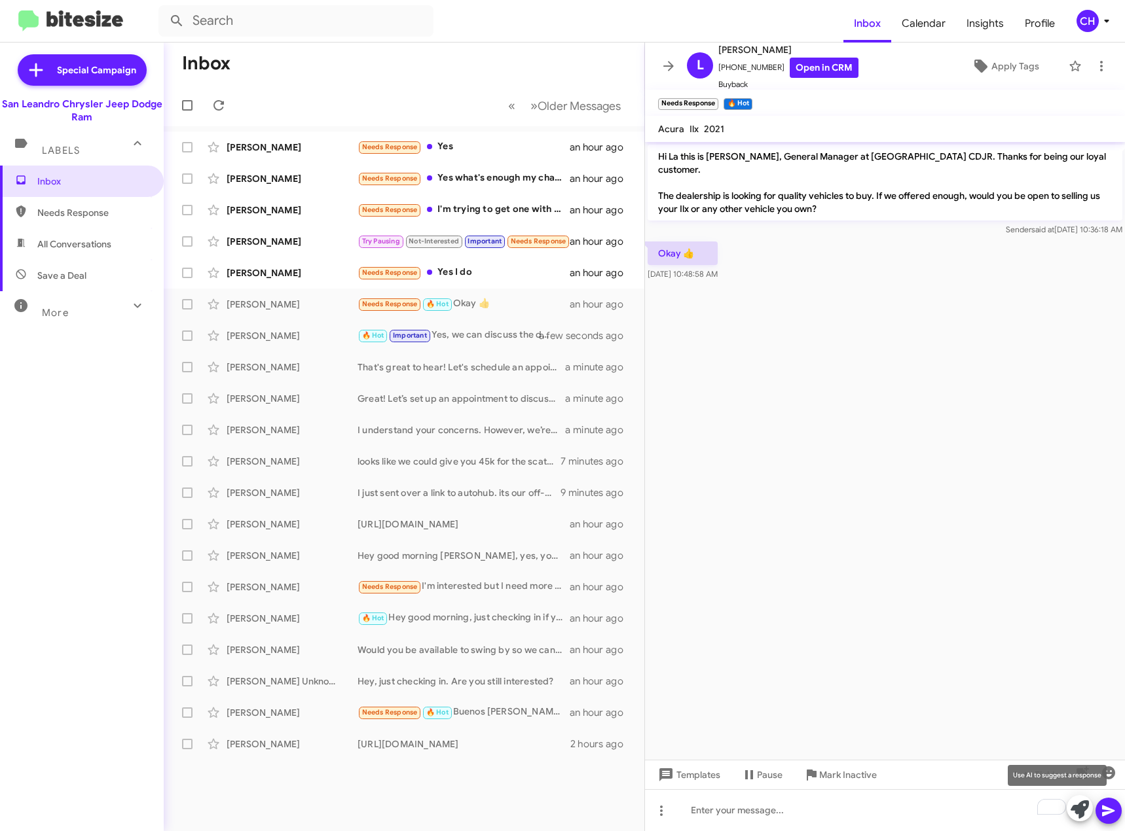
click at [1080, 801] on icon at bounding box center [1079, 810] width 18 height 18
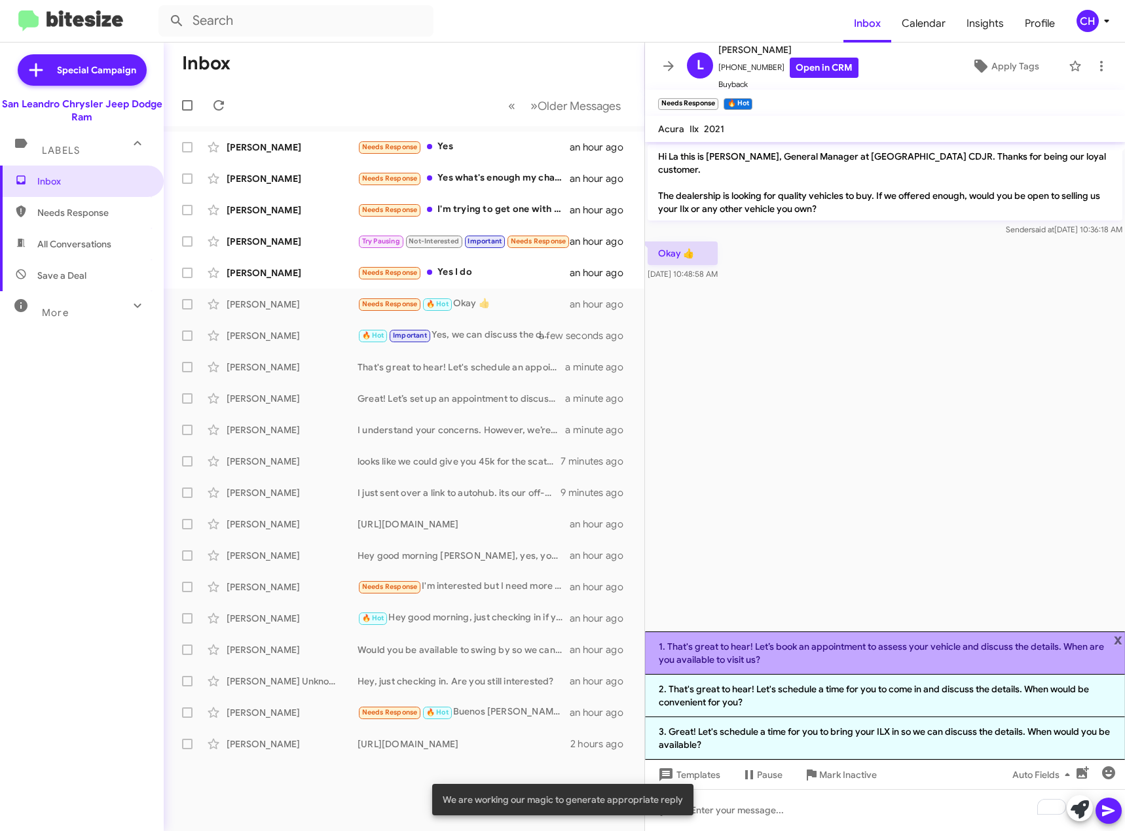
click at [780, 659] on li "1. That's great to hear! Let’s book an appointment to assess your vehicle and d…" at bounding box center [885, 653] width 480 height 43
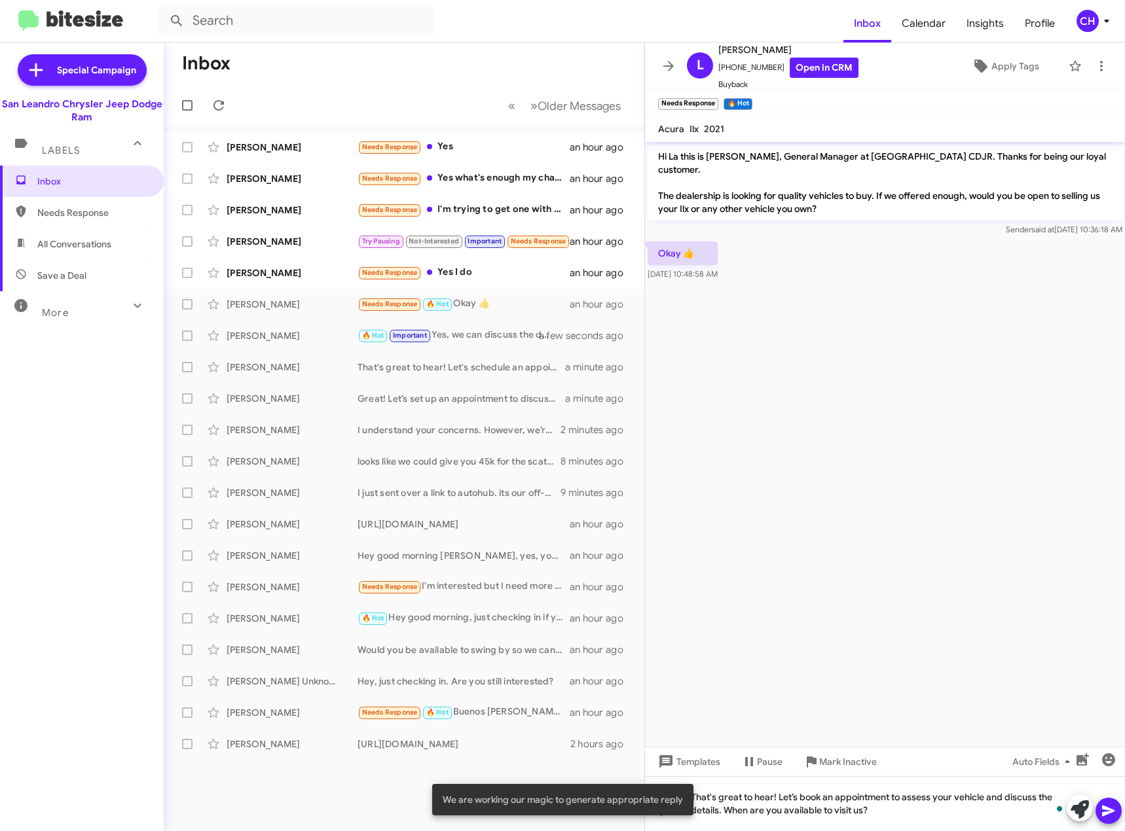
click at [1105, 820] on span at bounding box center [1109, 811] width 16 height 26
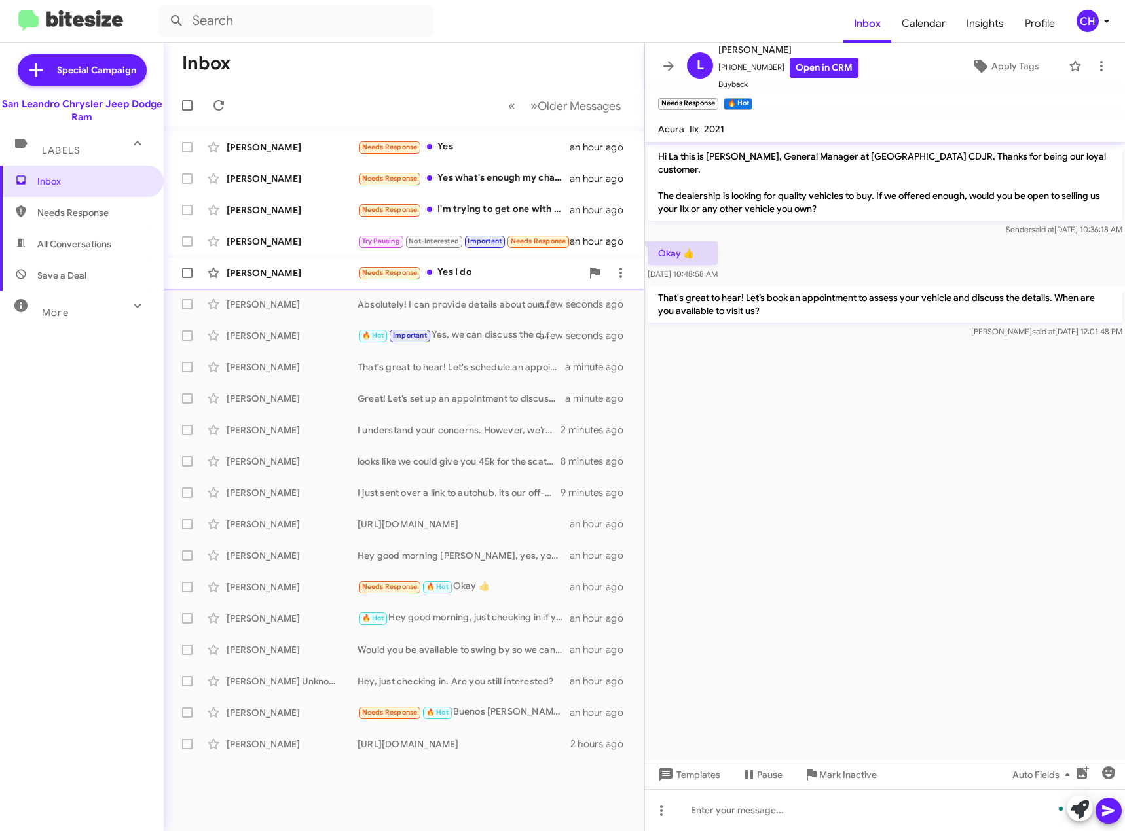
click at [494, 276] on div "Needs Response Yes I do" at bounding box center [469, 272] width 224 height 15
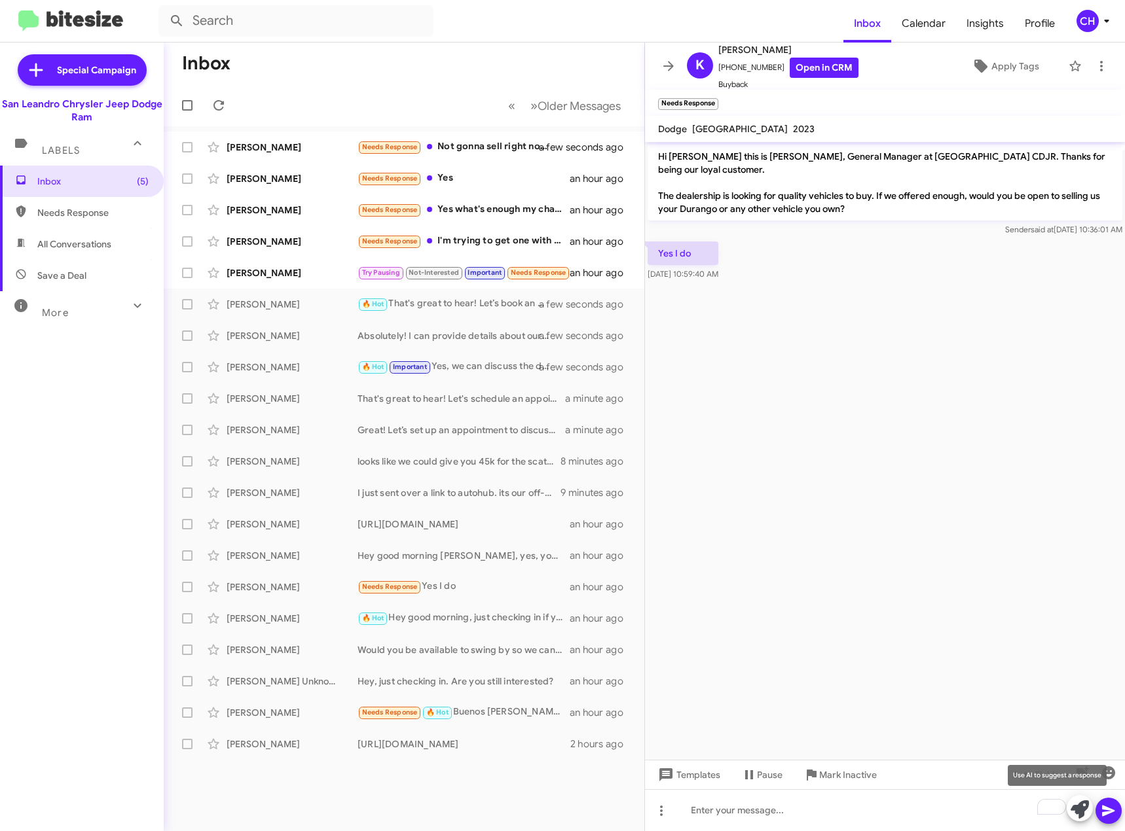
click at [1072, 805] on icon at bounding box center [1079, 810] width 18 height 18
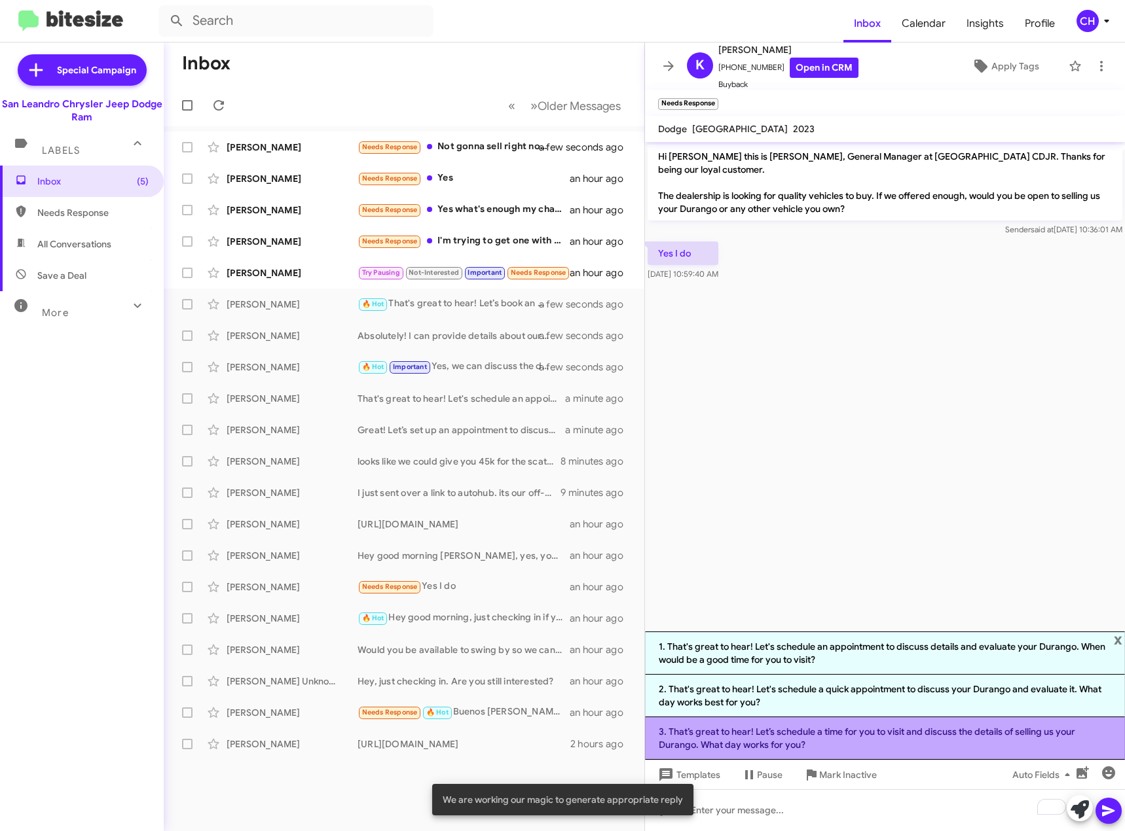
click at [824, 737] on li "3. That’s great to hear! Let’s schedule a time for you to visit and discuss the…" at bounding box center [885, 739] width 480 height 43
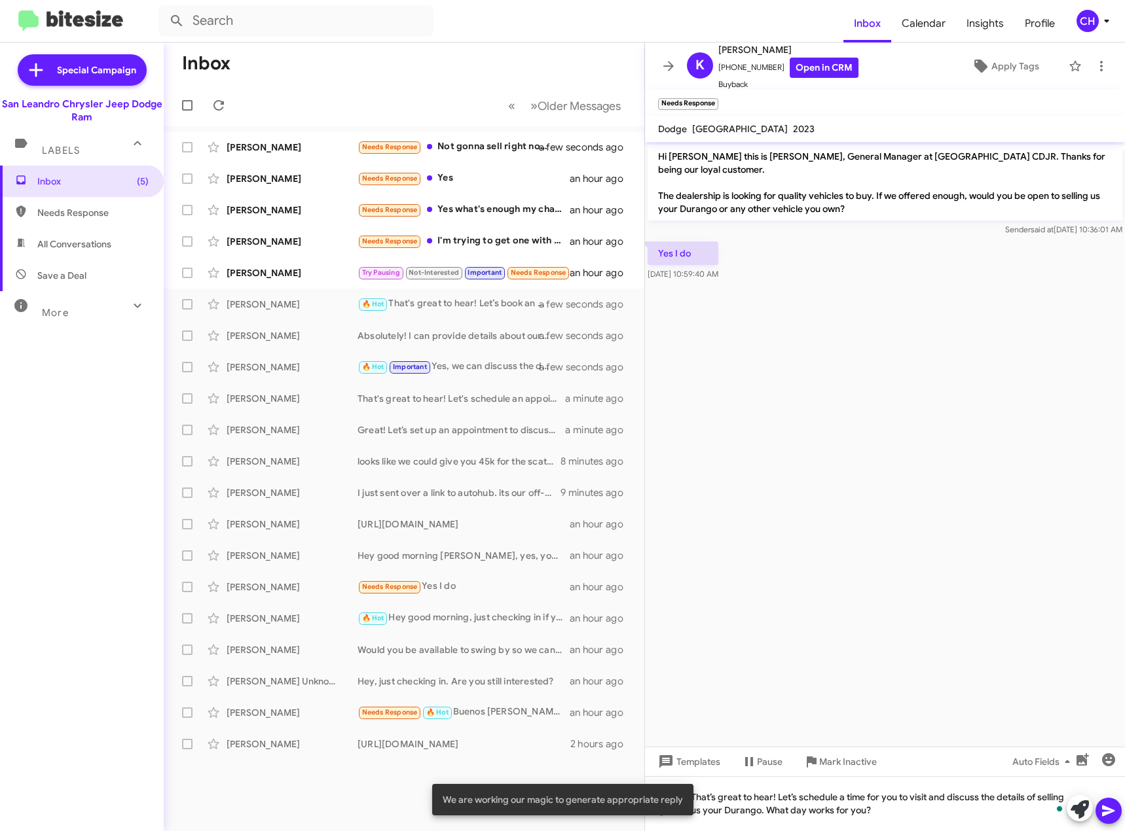
click at [1100, 816] on button at bounding box center [1108, 811] width 26 height 26
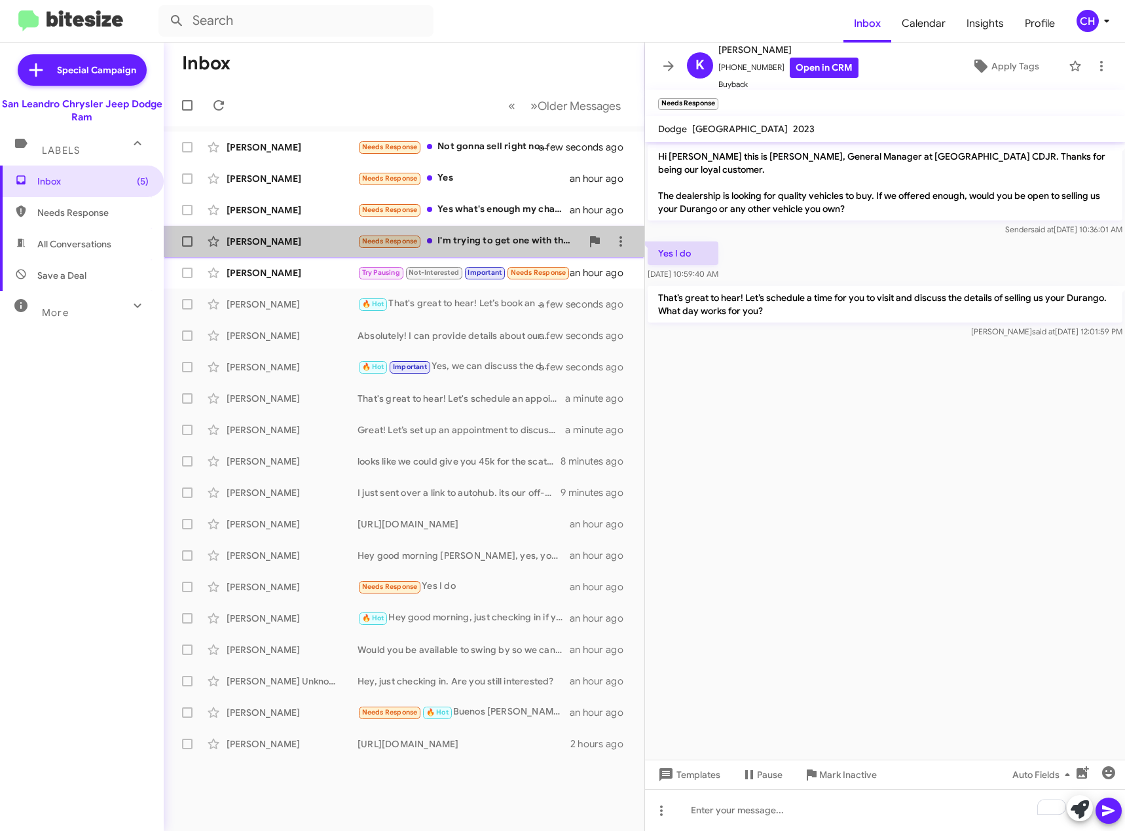
click at [548, 246] on div "Needs Response I'm trying to get one with the Luxury II package and around $600…" at bounding box center [469, 241] width 224 height 15
